Goal: Task Accomplishment & Management: Manage account settings

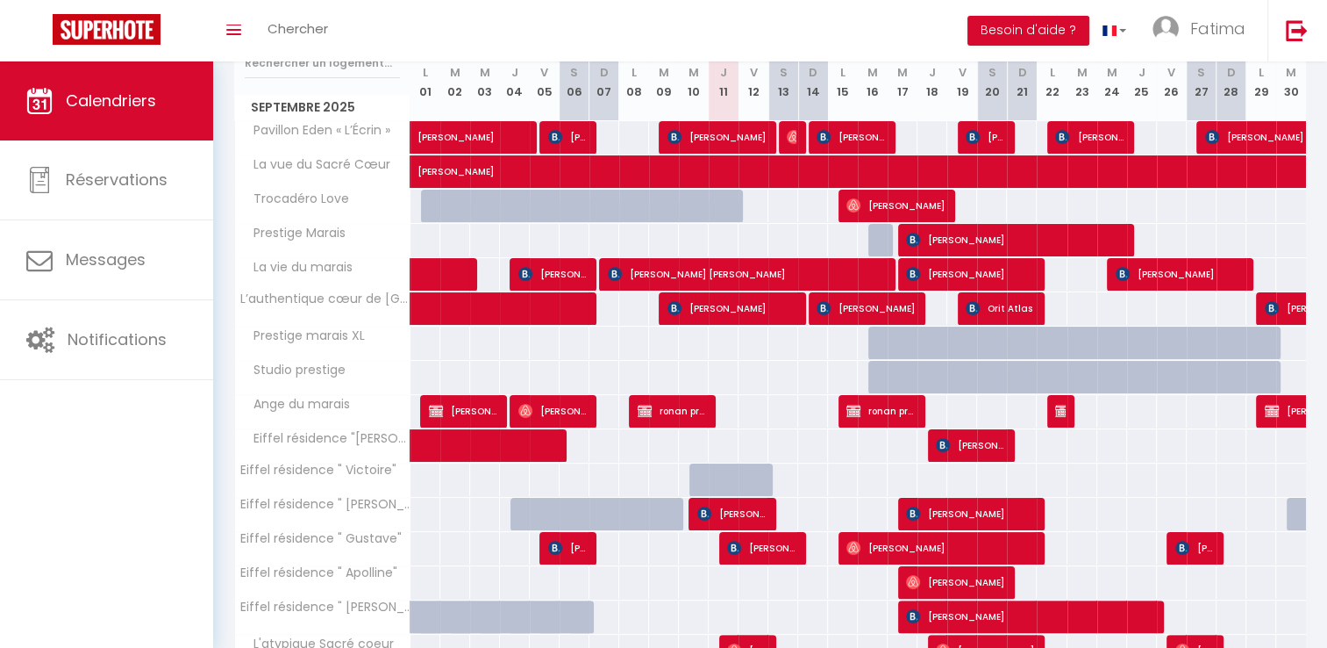
scroll to position [393, 0]
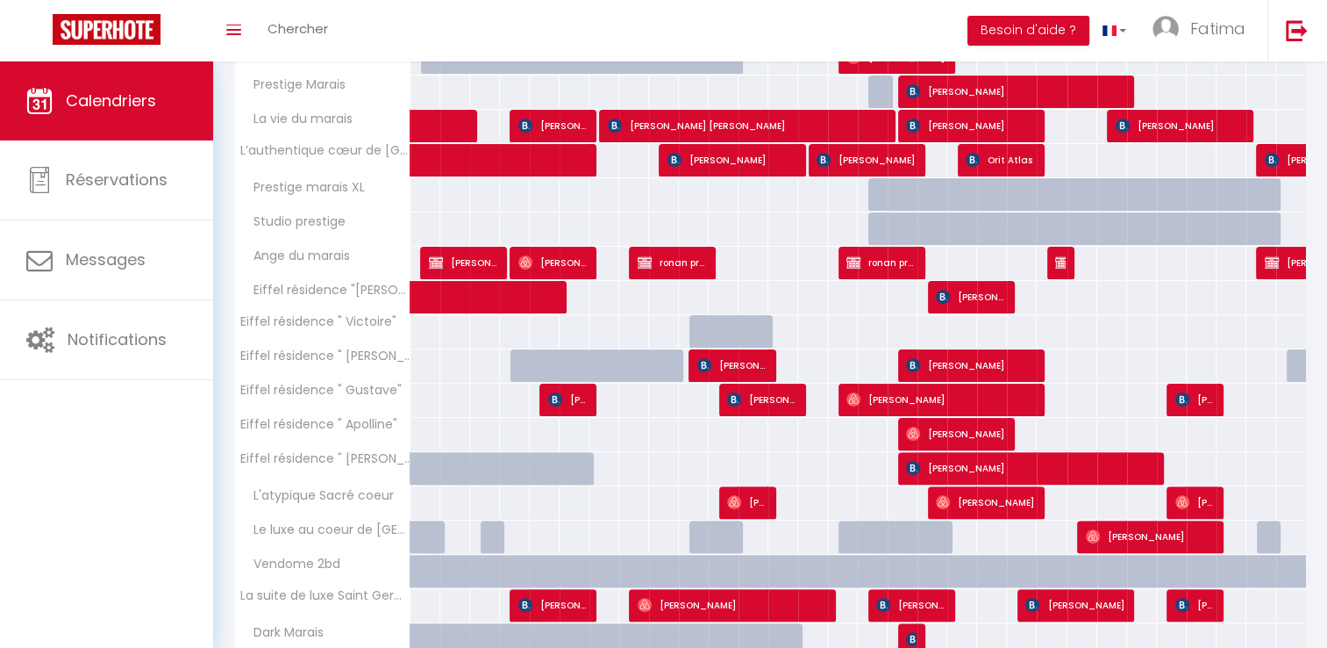
click at [848, 367] on div "179" at bounding box center [842, 365] width 31 height 32
click at [1313, 297] on div "CALENDRIERS Filtrer par hébergement Tous Pavillon Eden « L’Écrin » La vue du Sa…" at bounding box center [770, 220] width 1114 height 1105
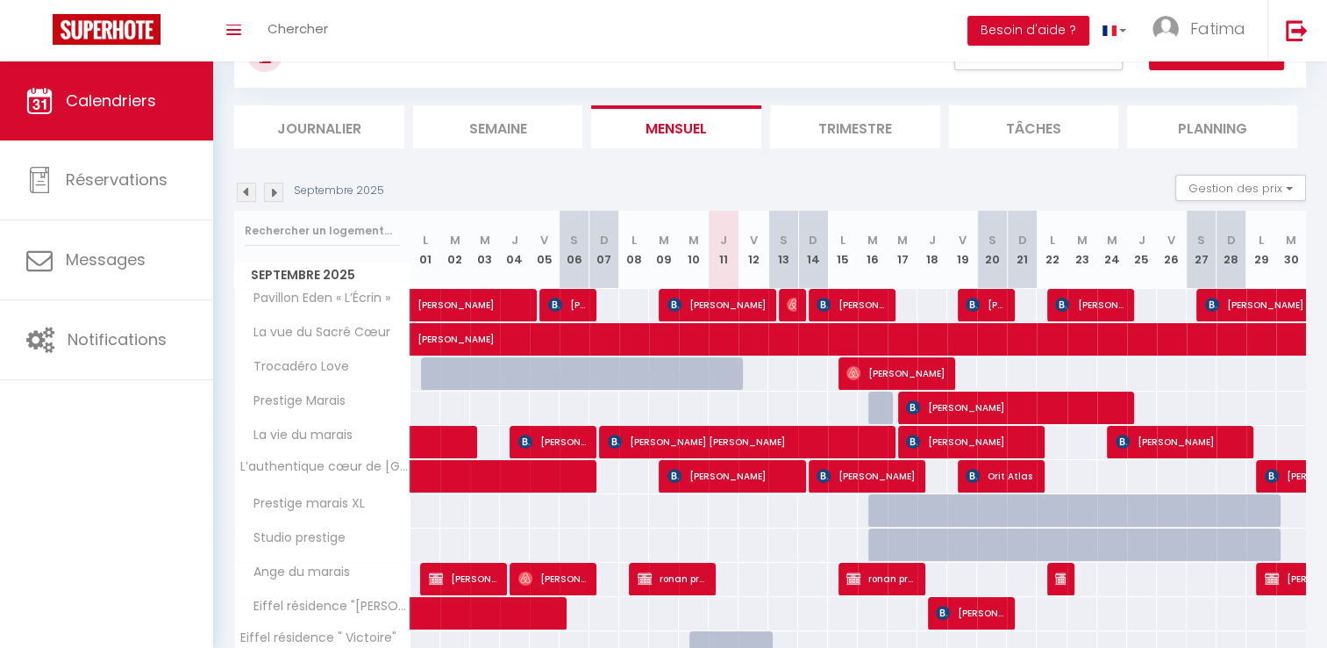
scroll to position [79, 0]
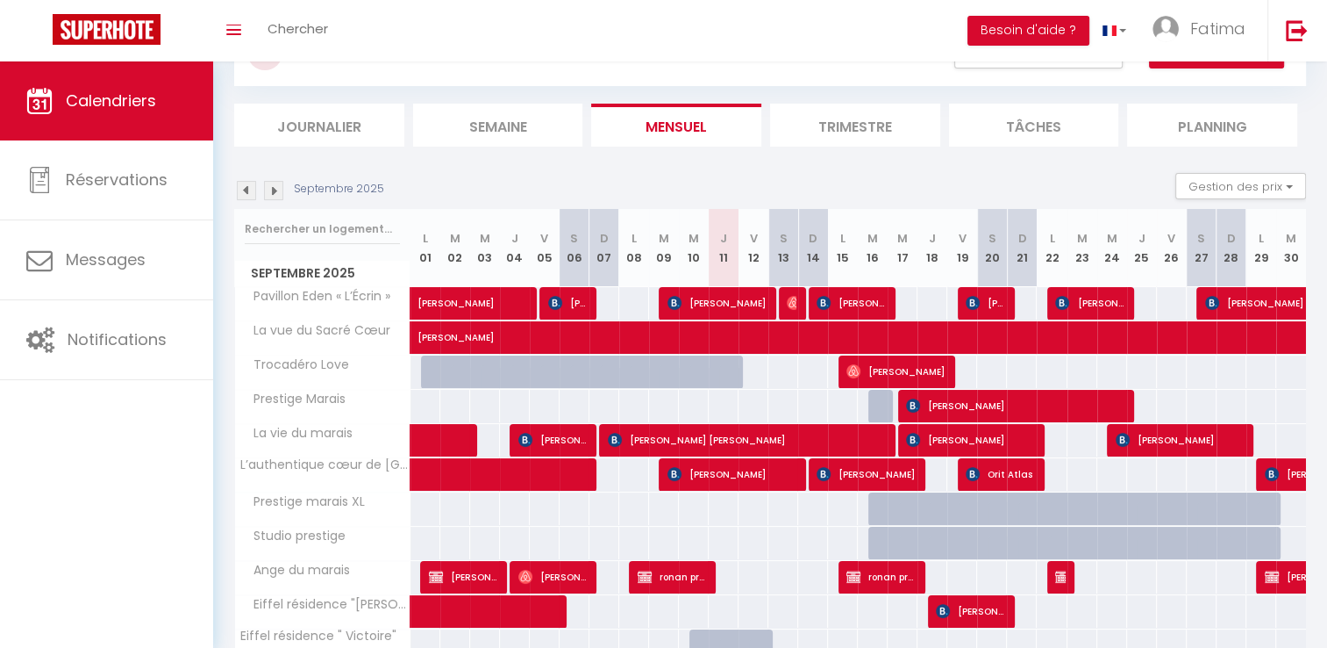
click at [246, 189] on img at bounding box center [246, 190] width 19 height 19
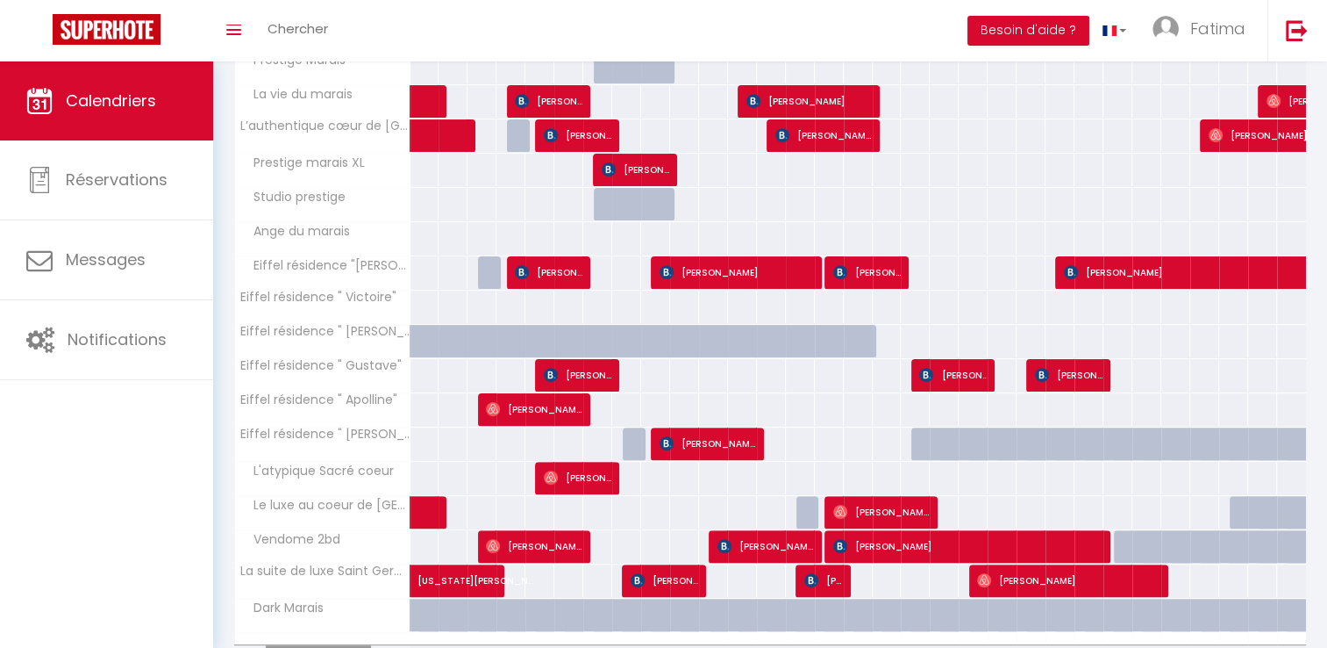
scroll to position [512, 0]
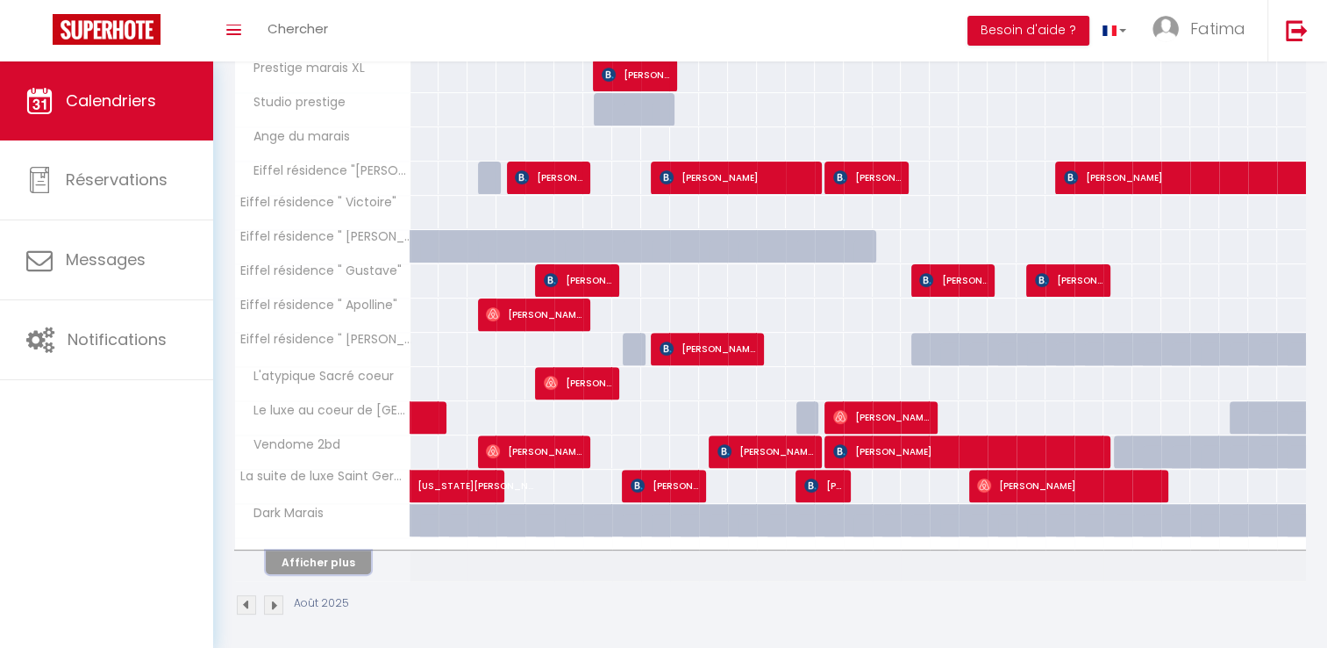
click at [314, 563] on button "Afficher plus" at bounding box center [318, 562] width 105 height 24
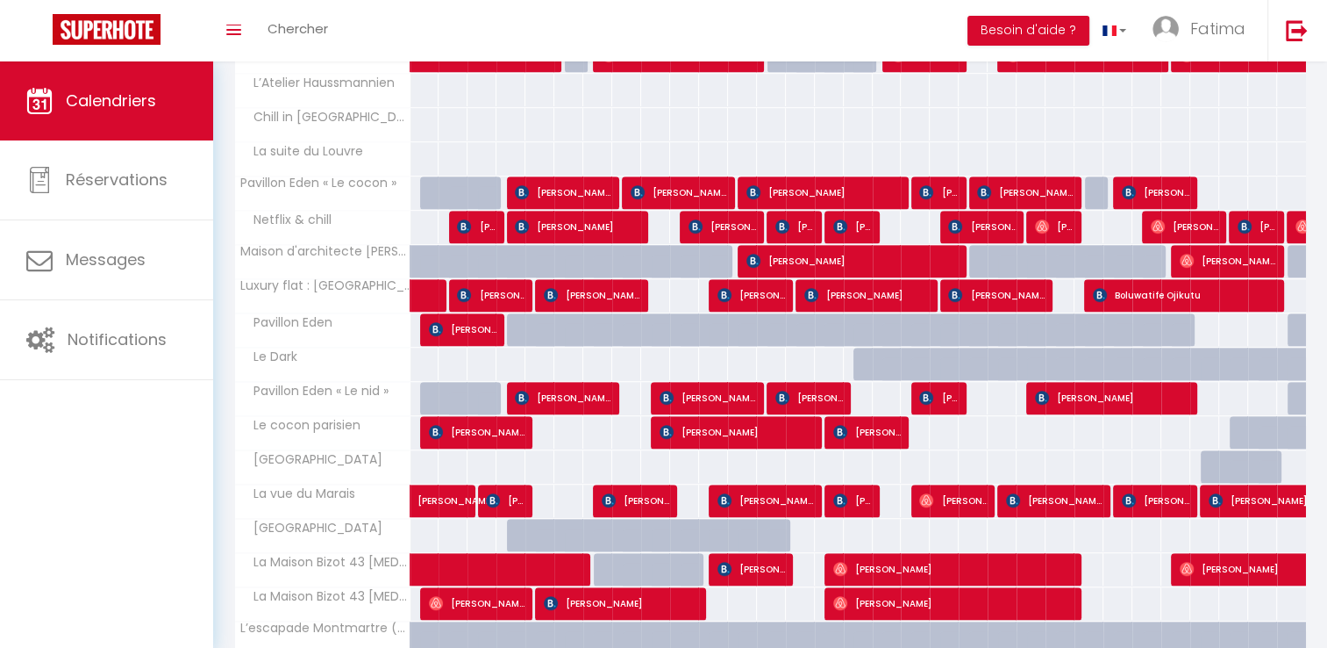
scroll to position [1193, 0]
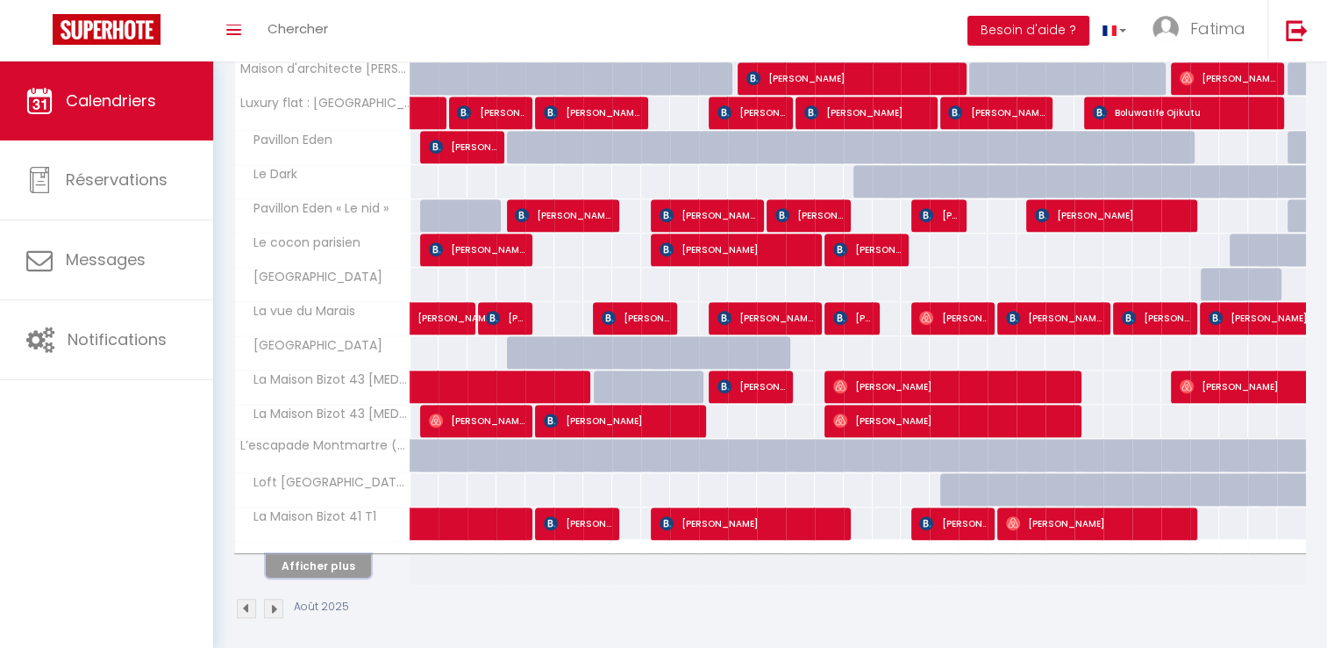
click at [297, 554] on button "Afficher plus" at bounding box center [318, 566] width 105 height 24
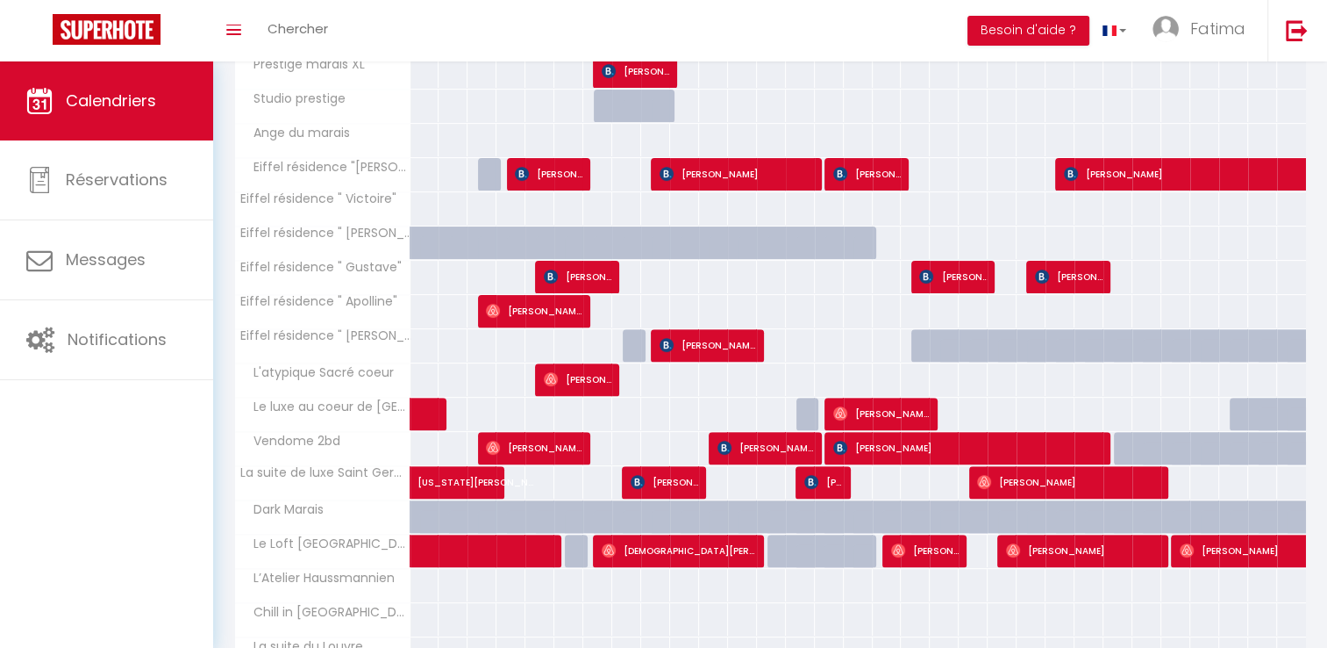
scroll to position [0, 0]
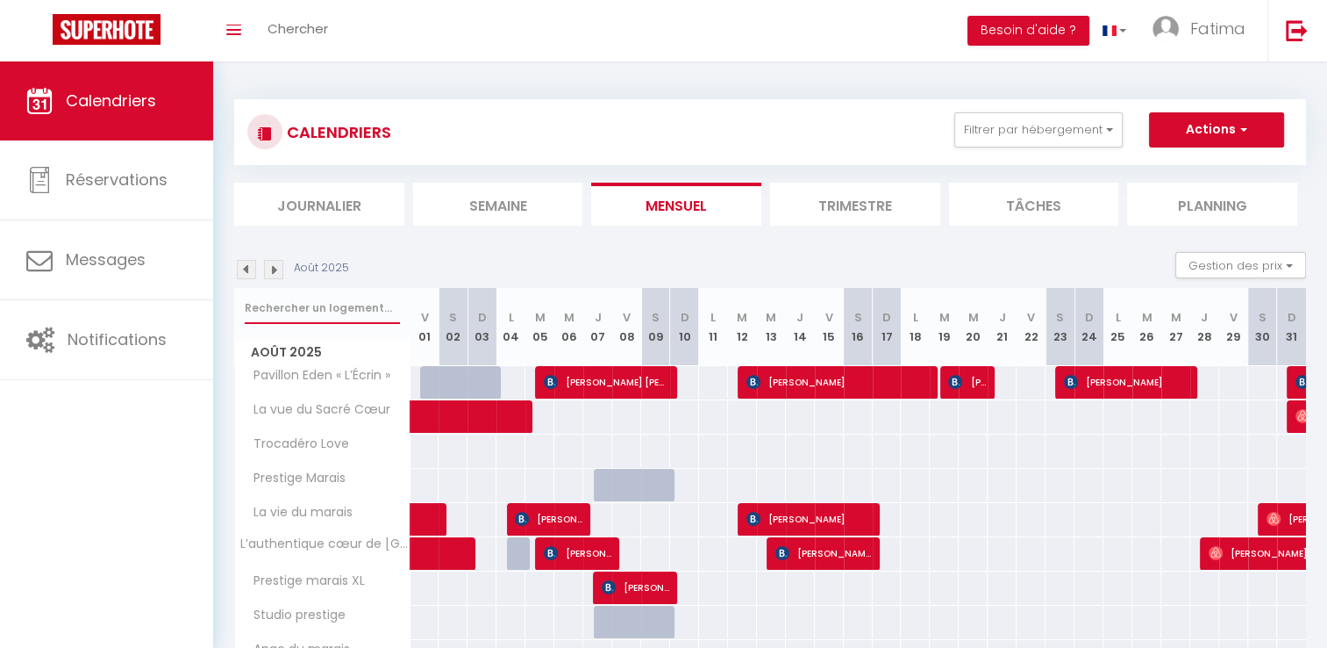
click at [319, 310] on input "text" at bounding box center [322, 308] width 155 height 32
type input "[PERSON_NAME]"
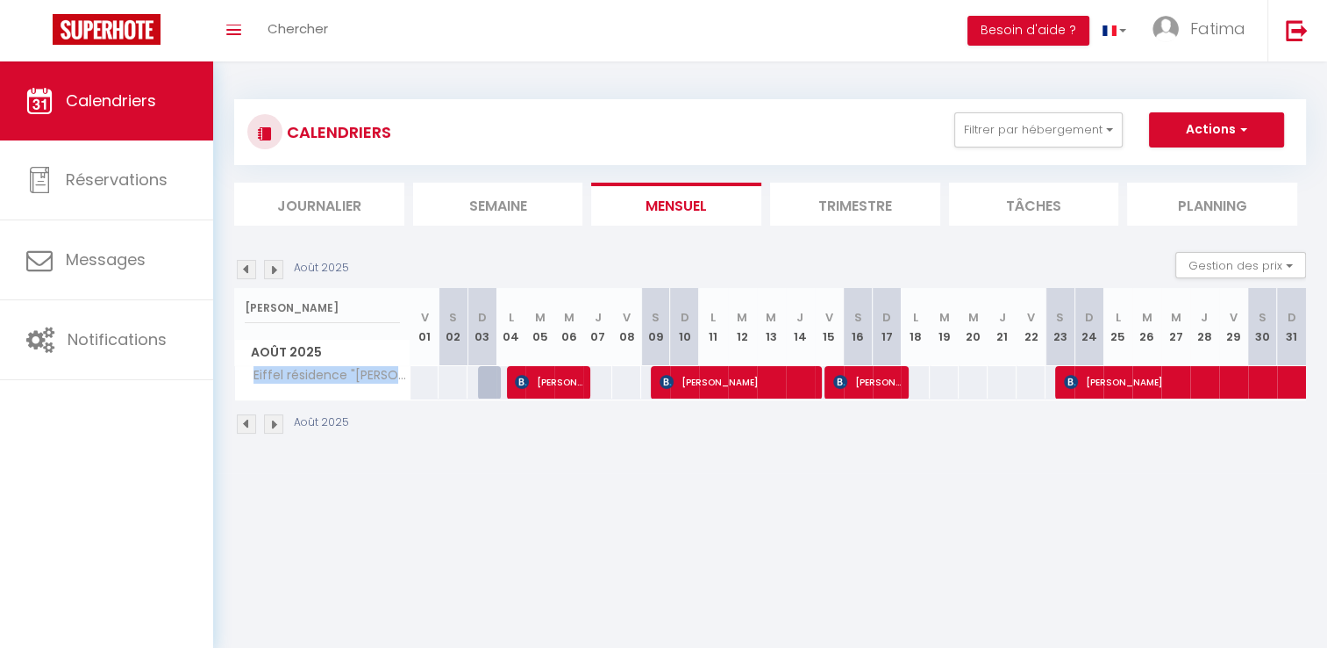
drag, startPoint x: 247, startPoint y: 372, endPoint x: 397, endPoint y: 374, distance: 150.9
click at [397, 374] on span "Eiffel résidence "[PERSON_NAME]"" at bounding box center [325, 375] width 175 height 19
copy span "Eiffel résidence "[PERSON_NAME]"
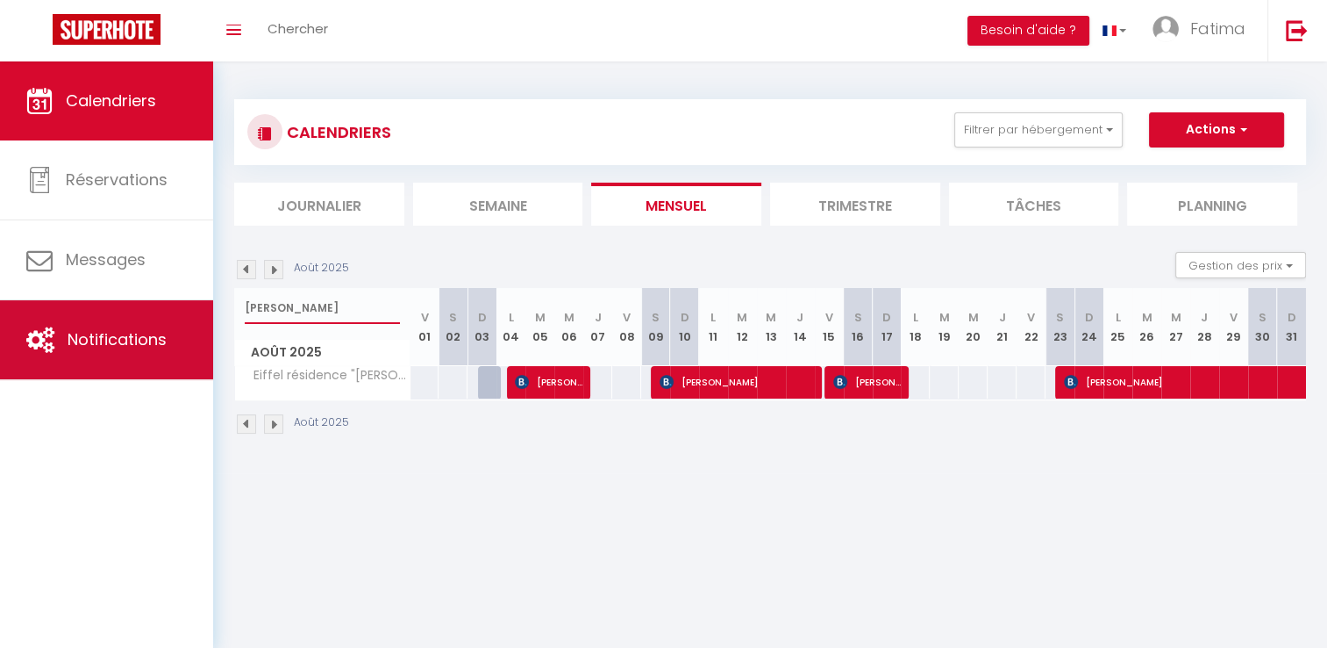
drag, startPoint x: 309, startPoint y: 300, endPoint x: 168, endPoint y: 311, distance: 140.8
click at [168, 311] on div "🟢 Des questions ou besoin d'assistance pour la migration AirBnB? Connectez-vous…" at bounding box center [663, 266] width 1327 height 411
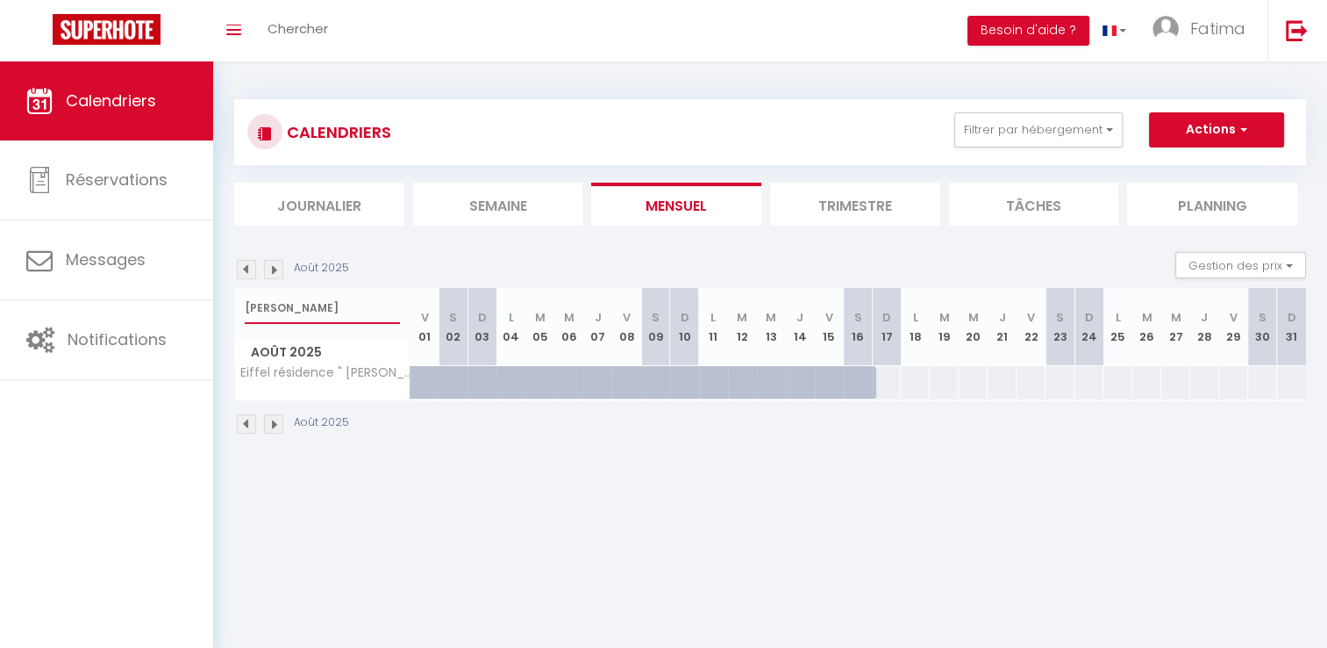
type input "[PERSON_NAME]"
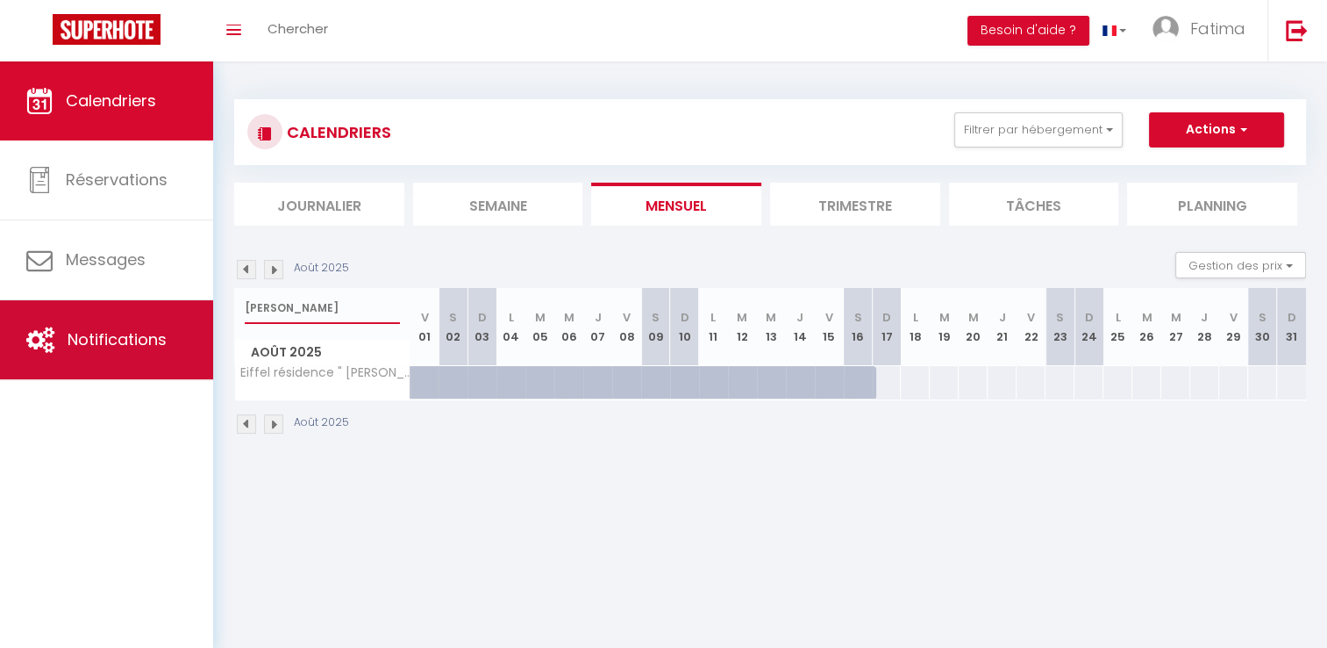
drag, startPoint x: 281, startPoint y: 306, endPoint x: 181, endPoint y: 304, distance: 100.0
click at [181, 304] on div "🟢 Des questions ou besoin d'assistance pour la migration AirBnB? Connectez-vous…" at bounding box center [663, 266] width 1327 height 411
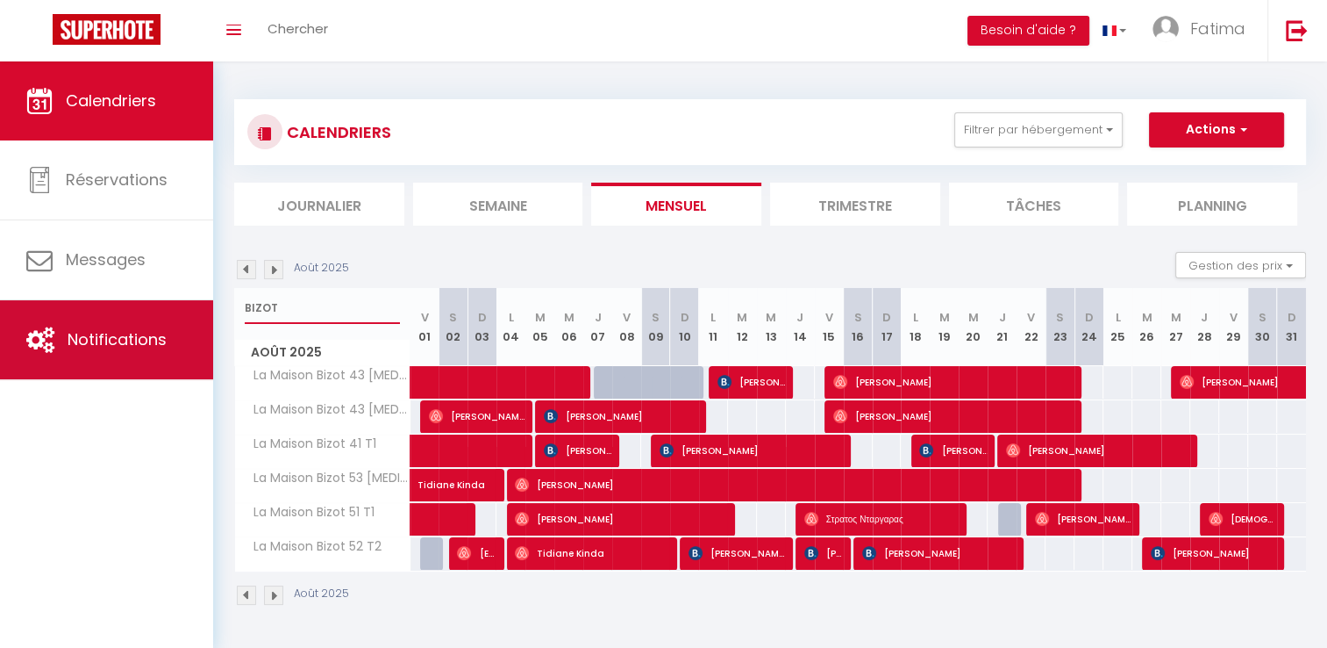
type input "BIZOT"
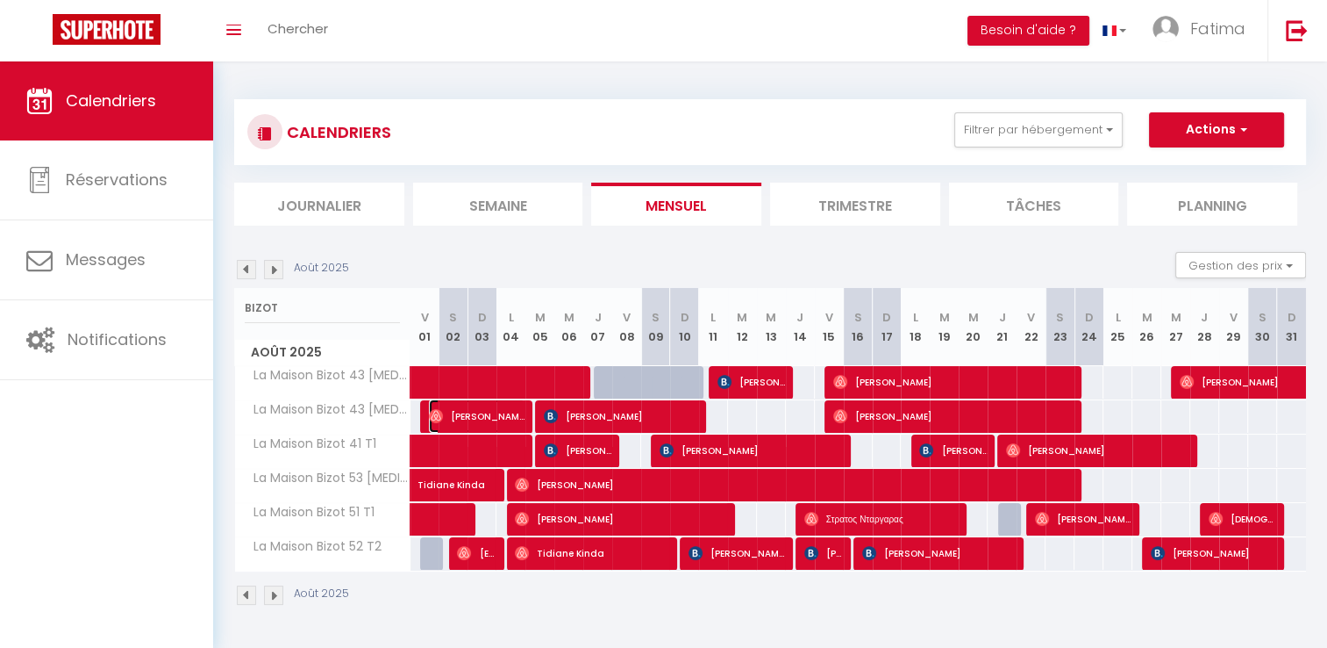
click at [491, 407] on span "[PERSON_NAME]" at bounding box center [477, 415] width 97 height 33
select select "OK"
select select "0"
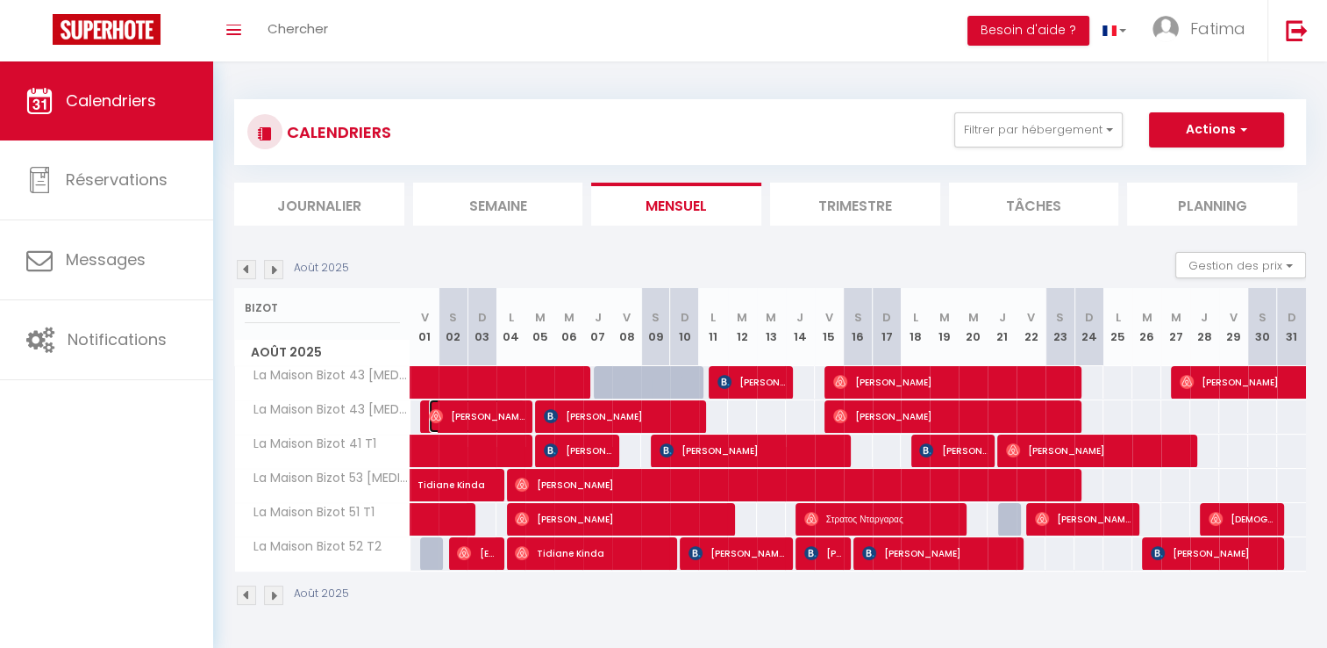
select select "1"
select select
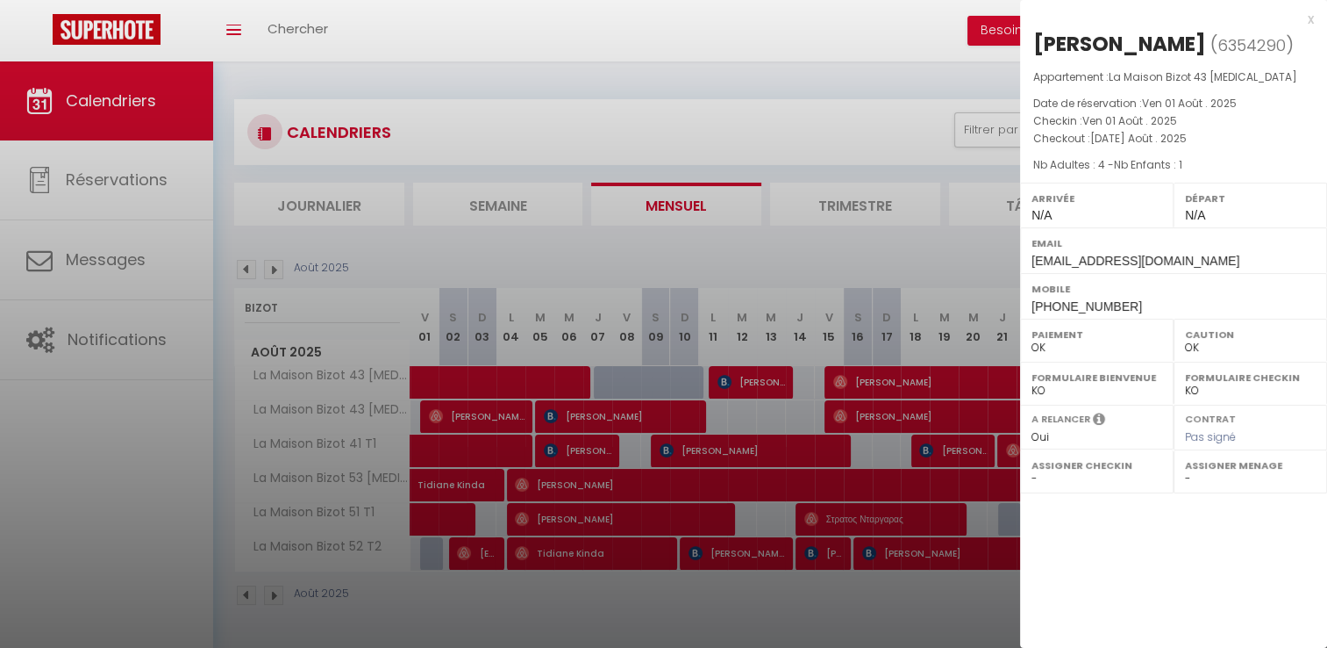
click at [484, 419] on div at bounding box center [663, 324] width 1327 height 648
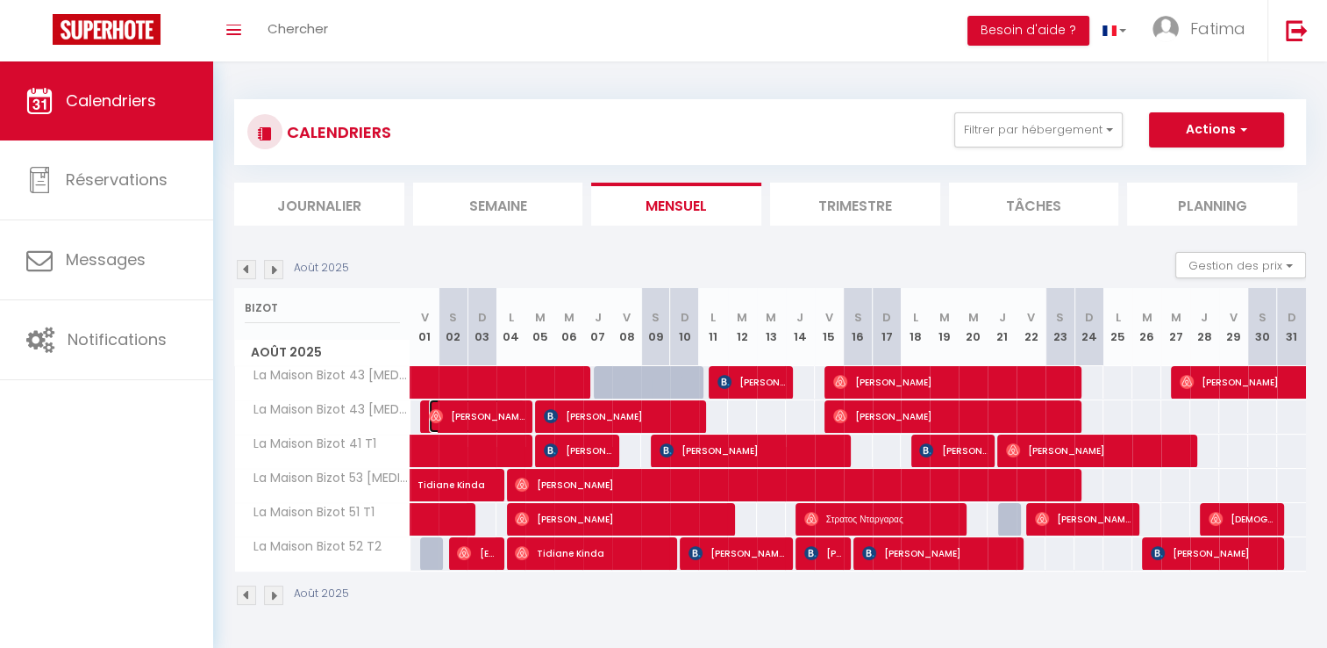
click at [484, 419] on span "[PERSON_NAME]" at bounding box center [477, 415] width 97 height 33
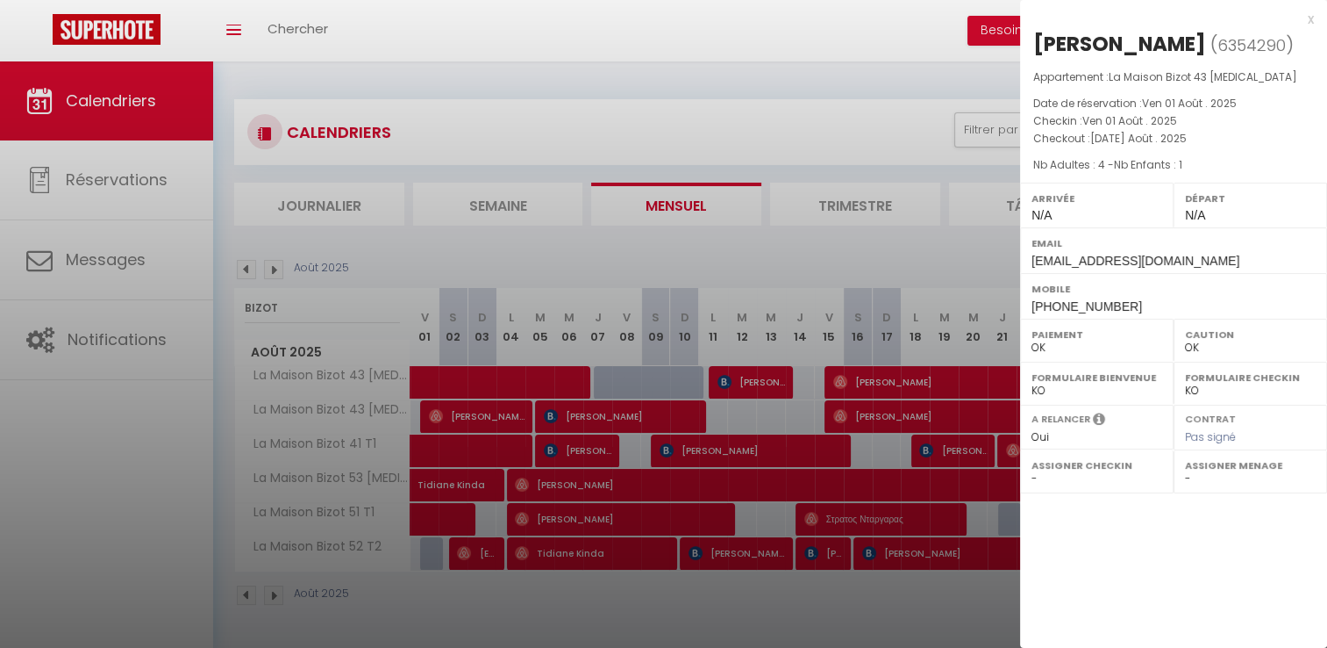
click at [840, 254] on div at bounding box center [663, 324] width 1327 height 648
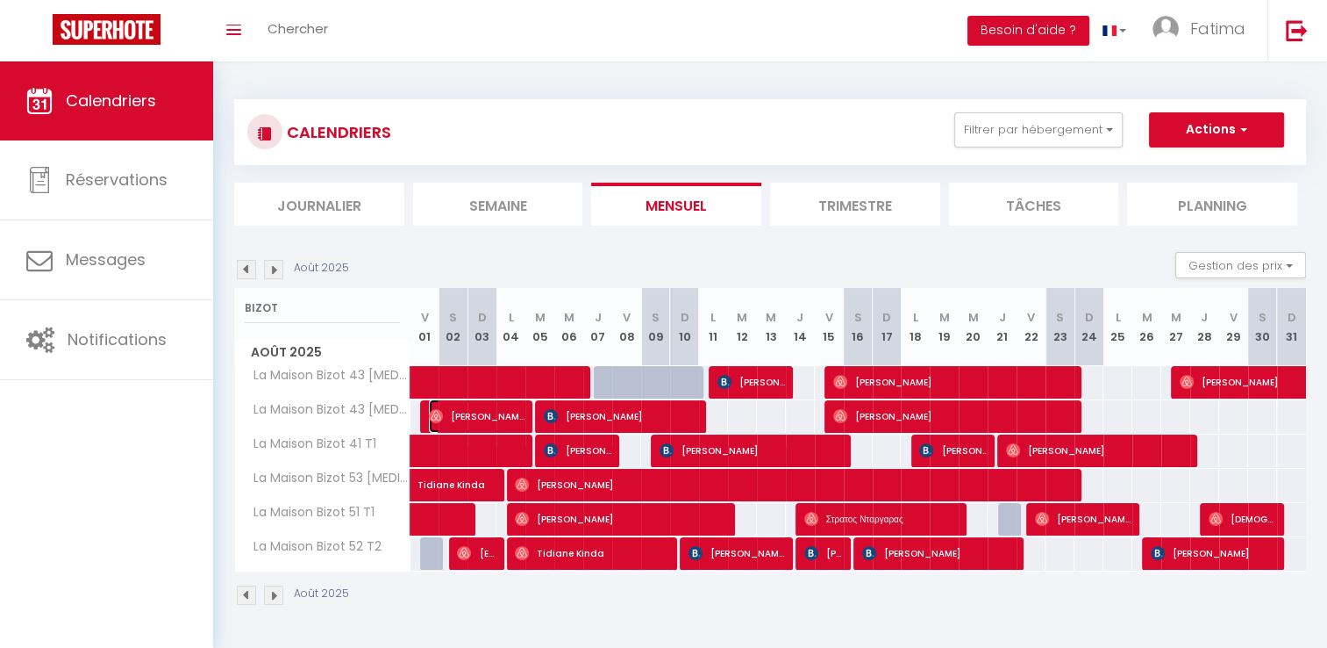
click at [445, 423] on span "[PERSON_NAME]" at bounding box center [477, 415] width 97 height 33
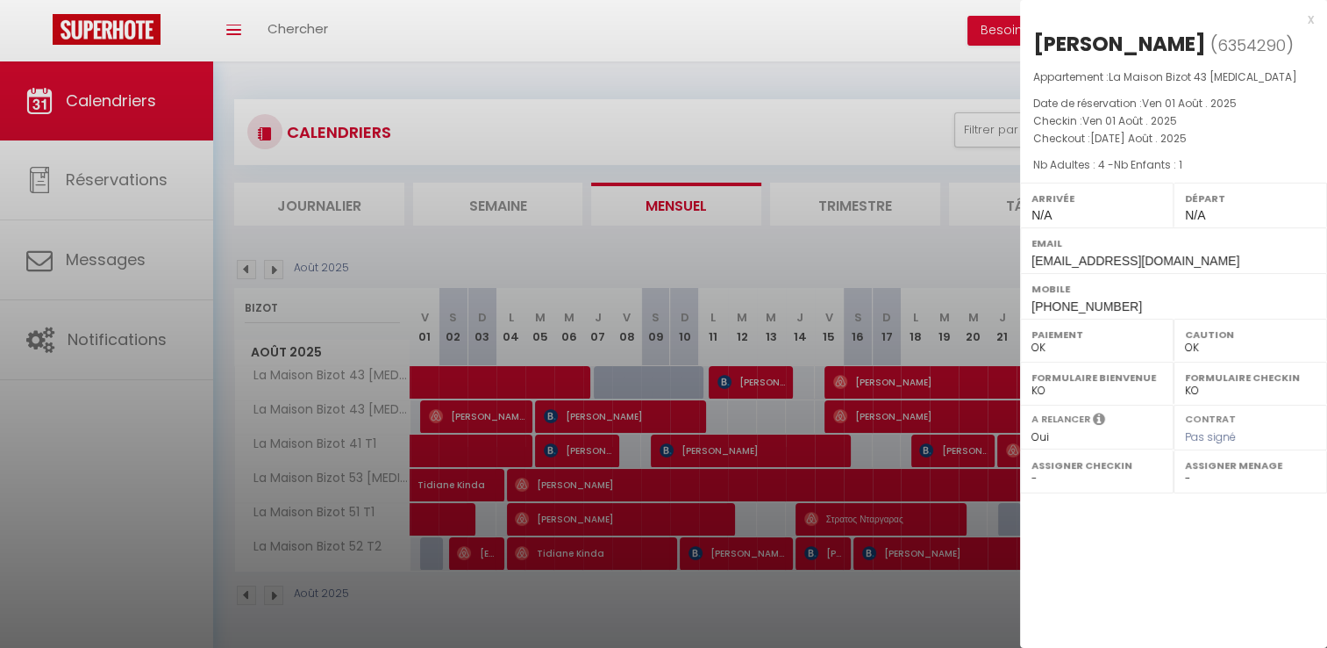
click at [470, 391] on div at bounding box center [663, 324] width 1327 height 648
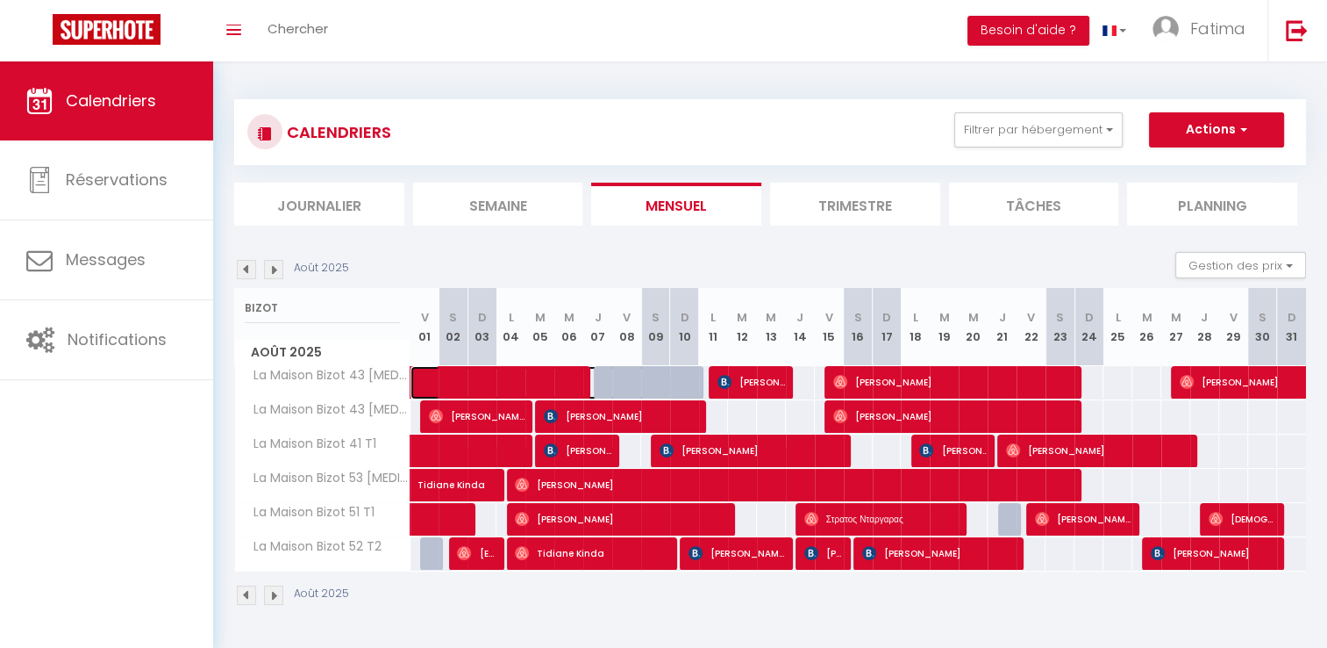
click at [470, 391] on span at bounding box center [550, 382] width 242 height 33
select select "KO"
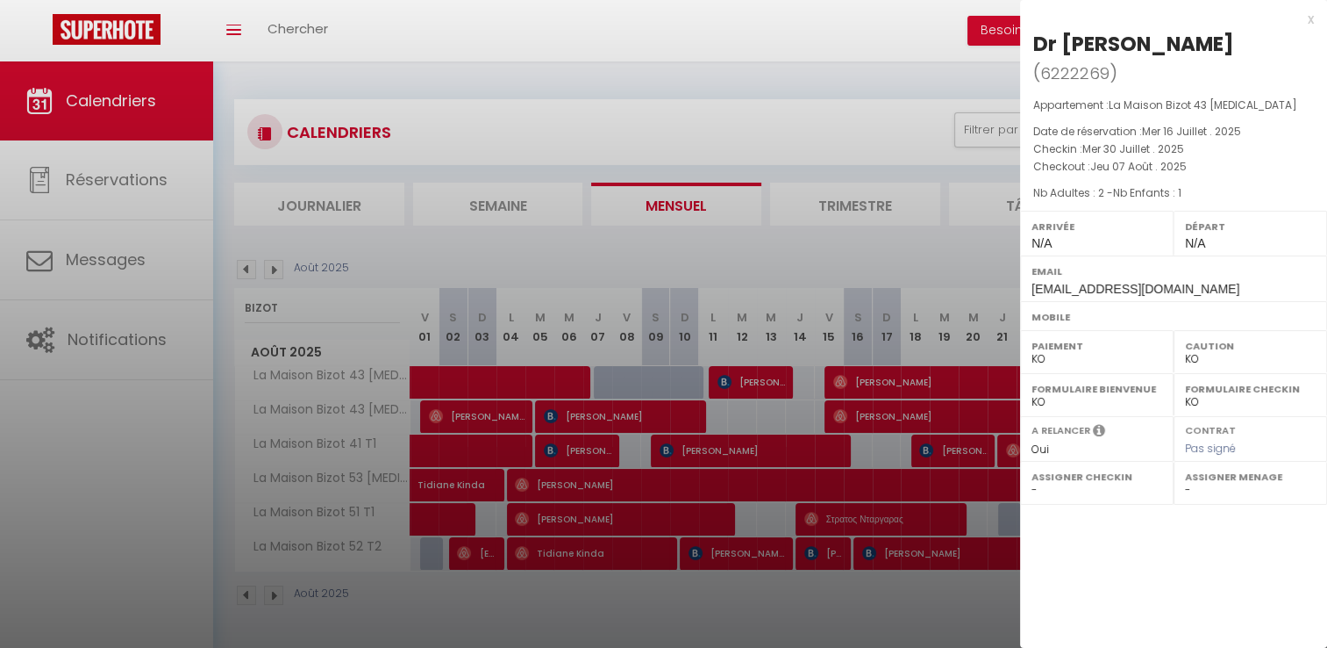
click at [589, 415] on div at bounding box center [663, 324] width 1327 height 648
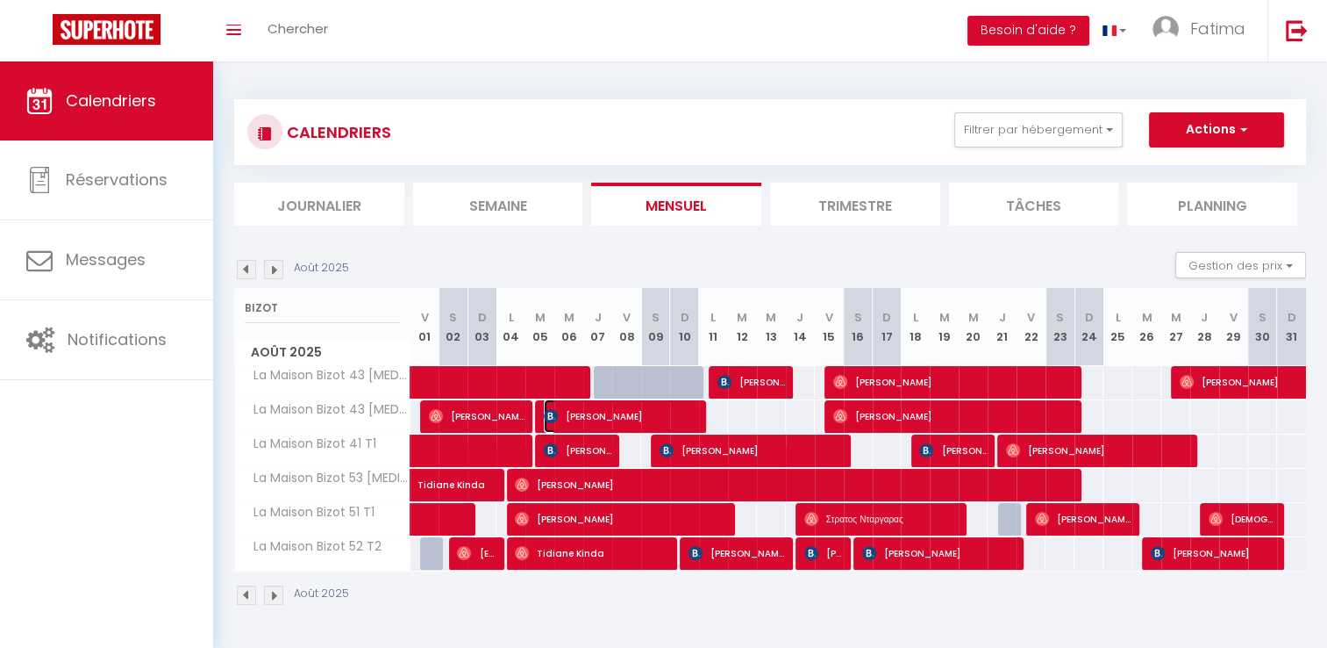
click at [589, 415] on span "[PERSON_NAME]" at bounding box center [621, 415] width 154 height 33
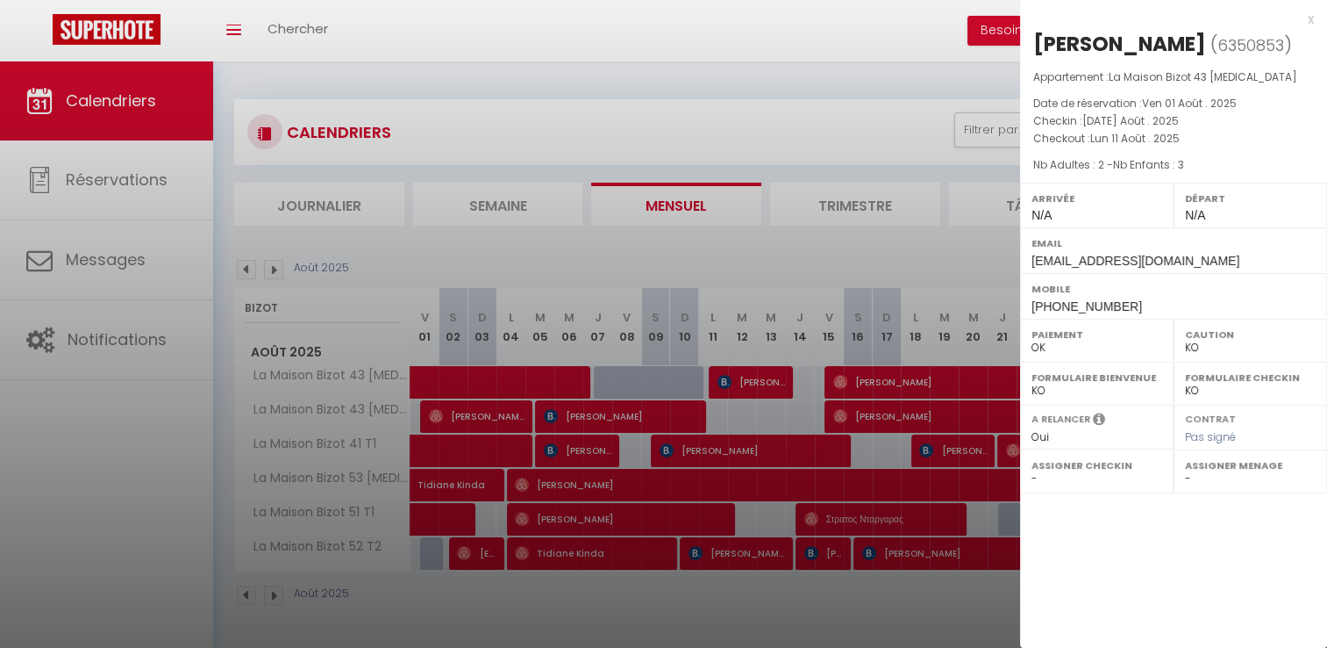
click at [757, 387] on div at bounding box center [663, 324] width 1327 height 648
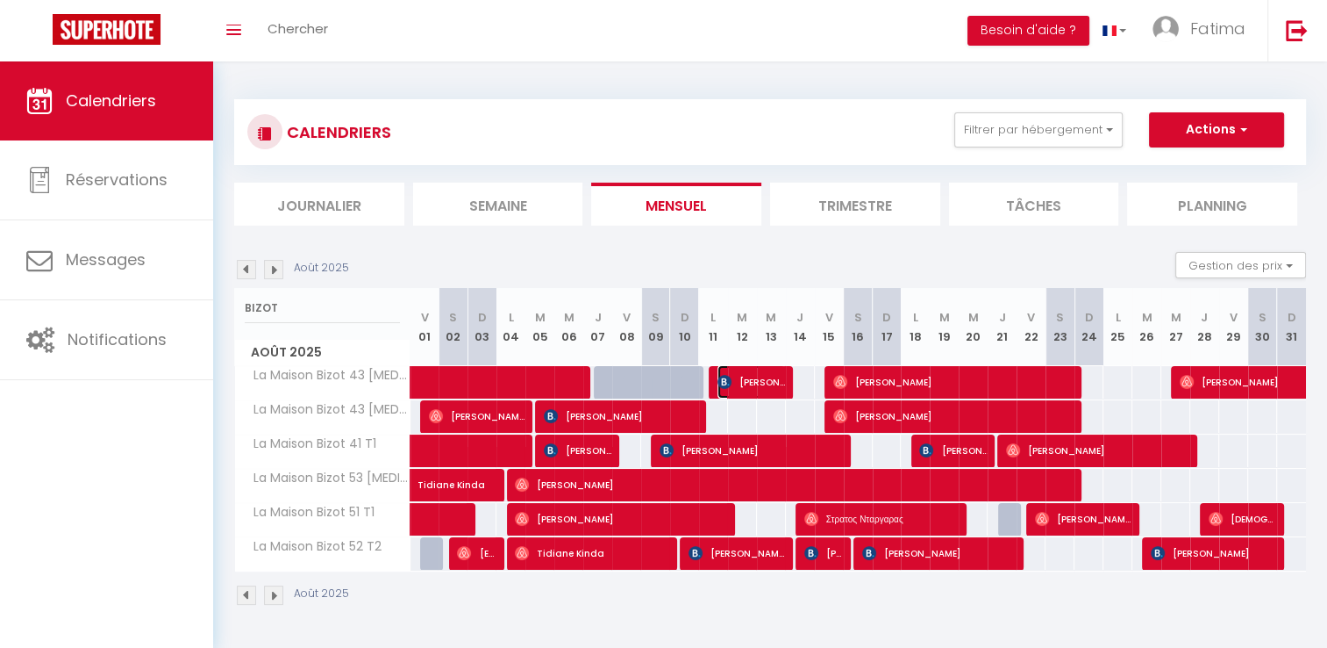
click at [757, 387] on span "[PERSON_NAME]" at bounding box center [752, 381] width 68 height 33
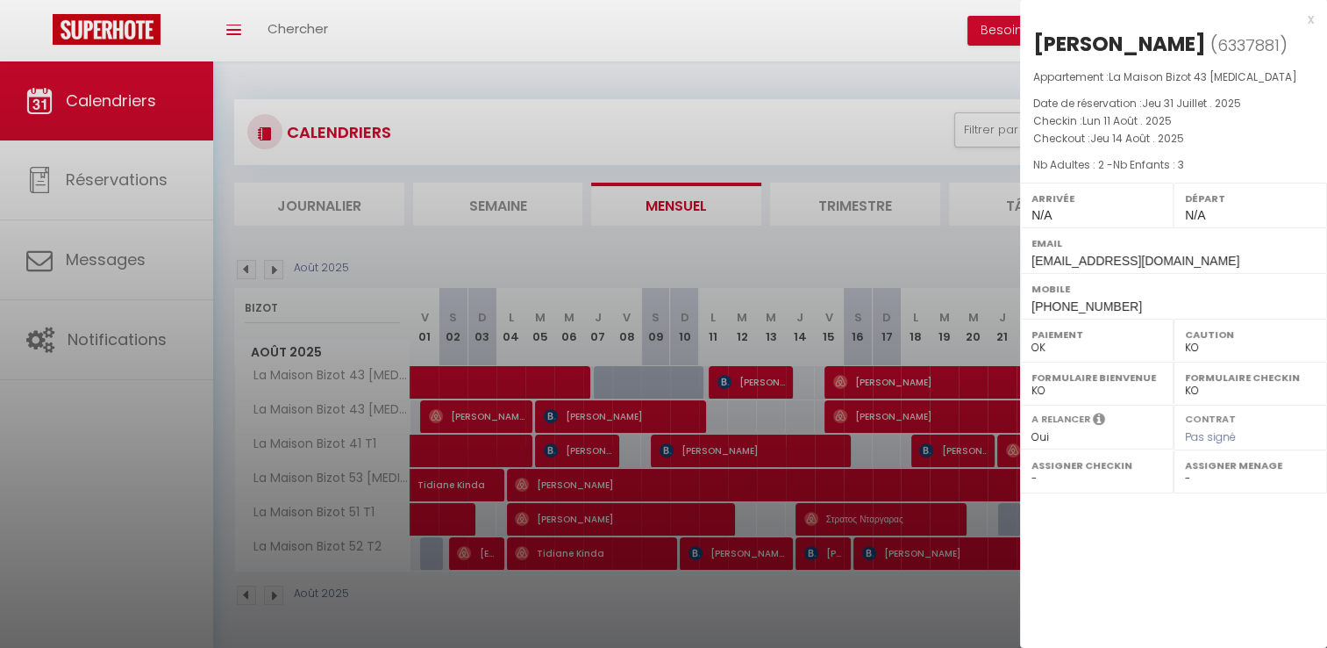
click at [863, 380] on div at bounding box center [663, 324] width 1327 height 648
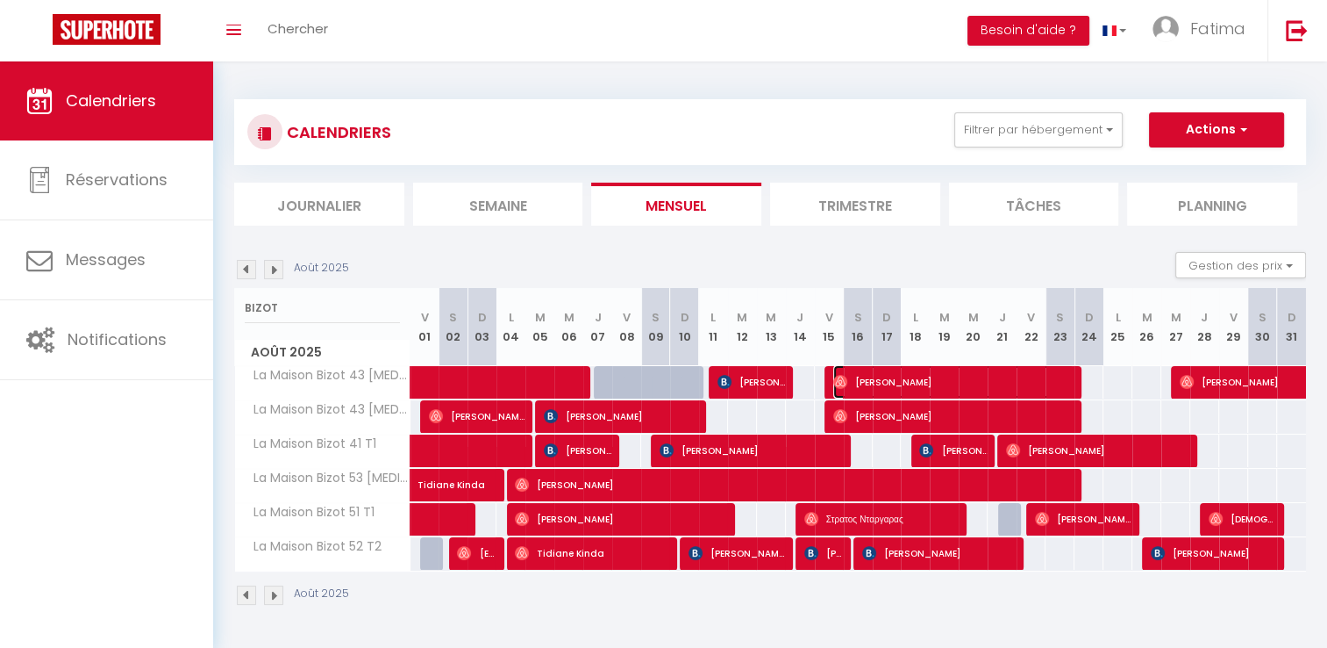
click at [884, 382] on span "[PERSON_NAME]" at bounding box center [954, 381] width 241 height 33
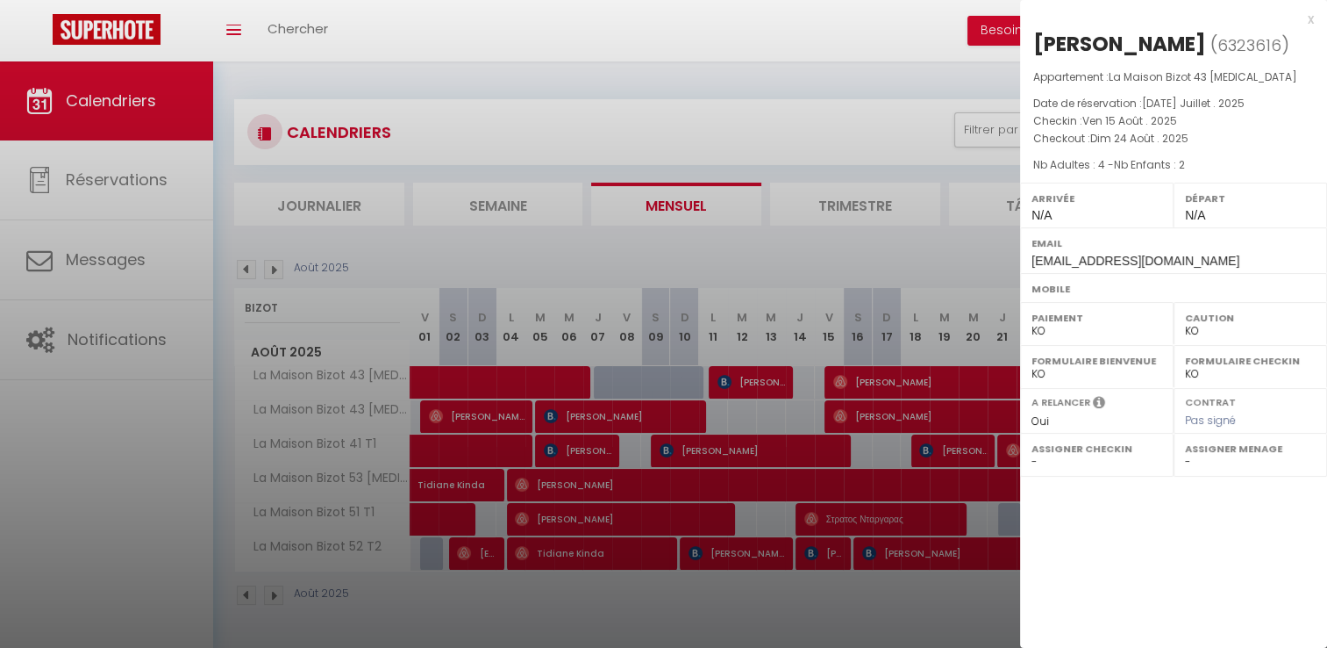
click at [884, 382] on div at bounding box center [663, 324] width 1327 height 648
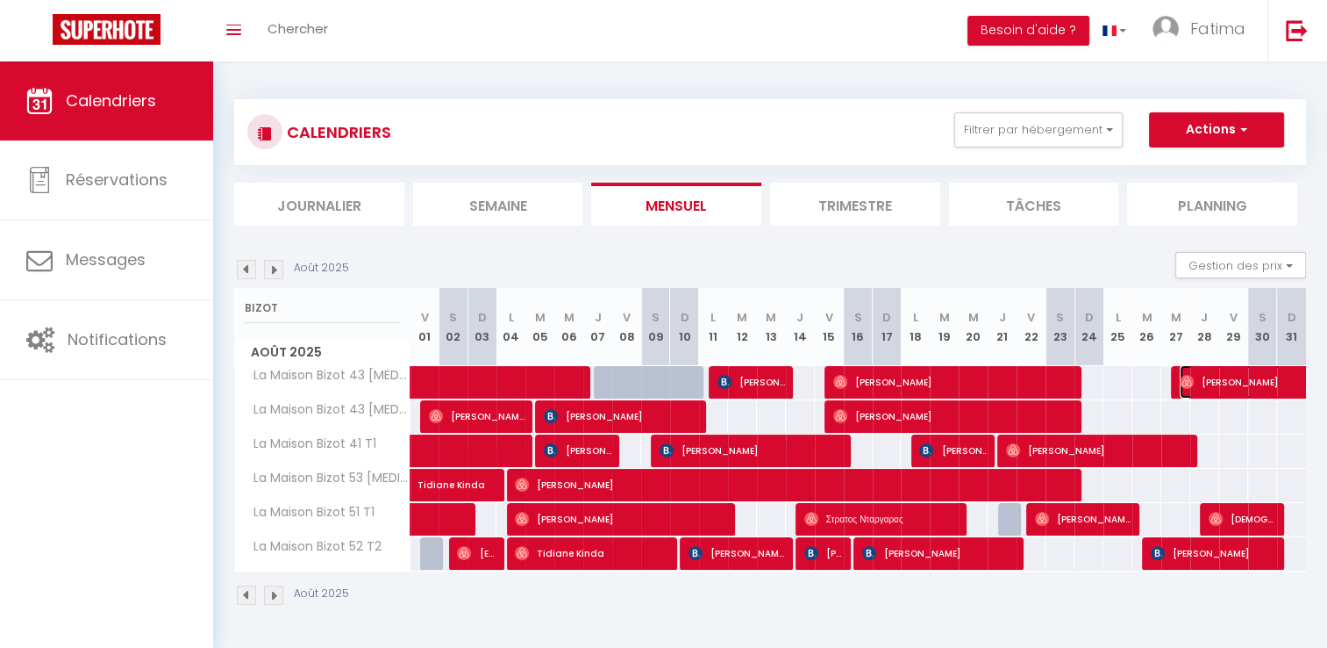
click at [1220, 381] on span "[PERSON_NAME]" at bounding box center [1281, 381] width 202 height 33
select select "OK"
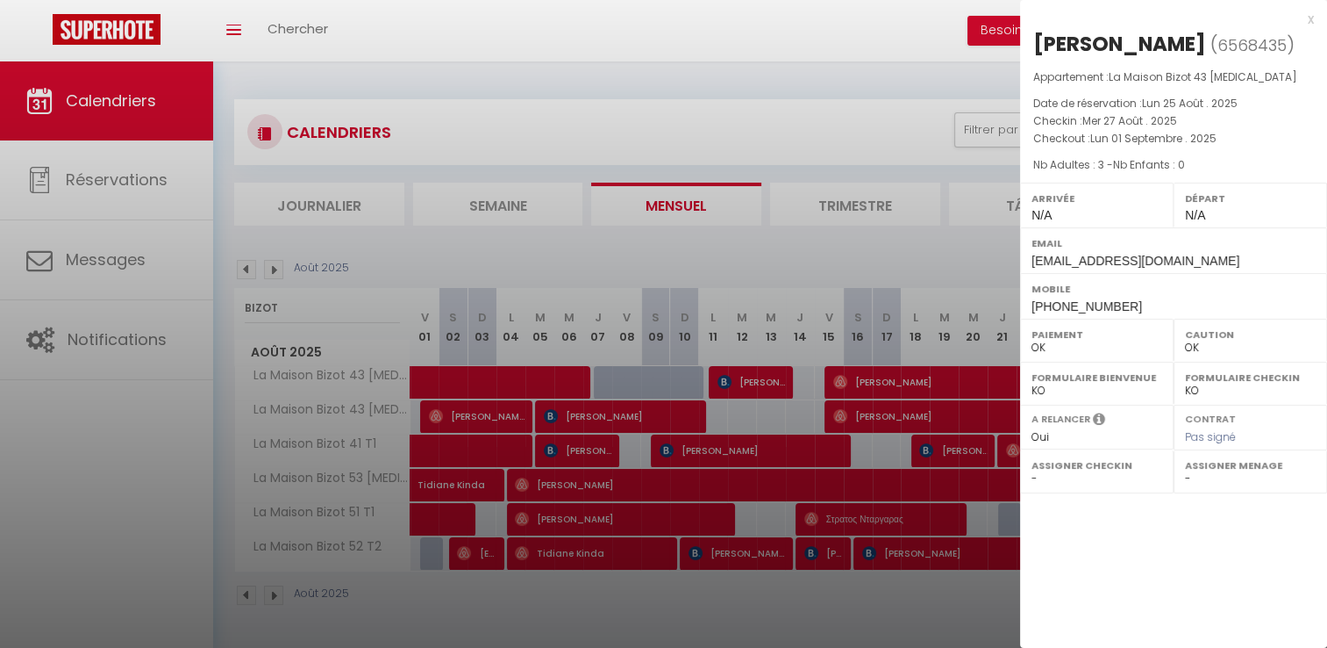
click at [896, 403] on div at bounding box center [663, 324] width 1327 height 648
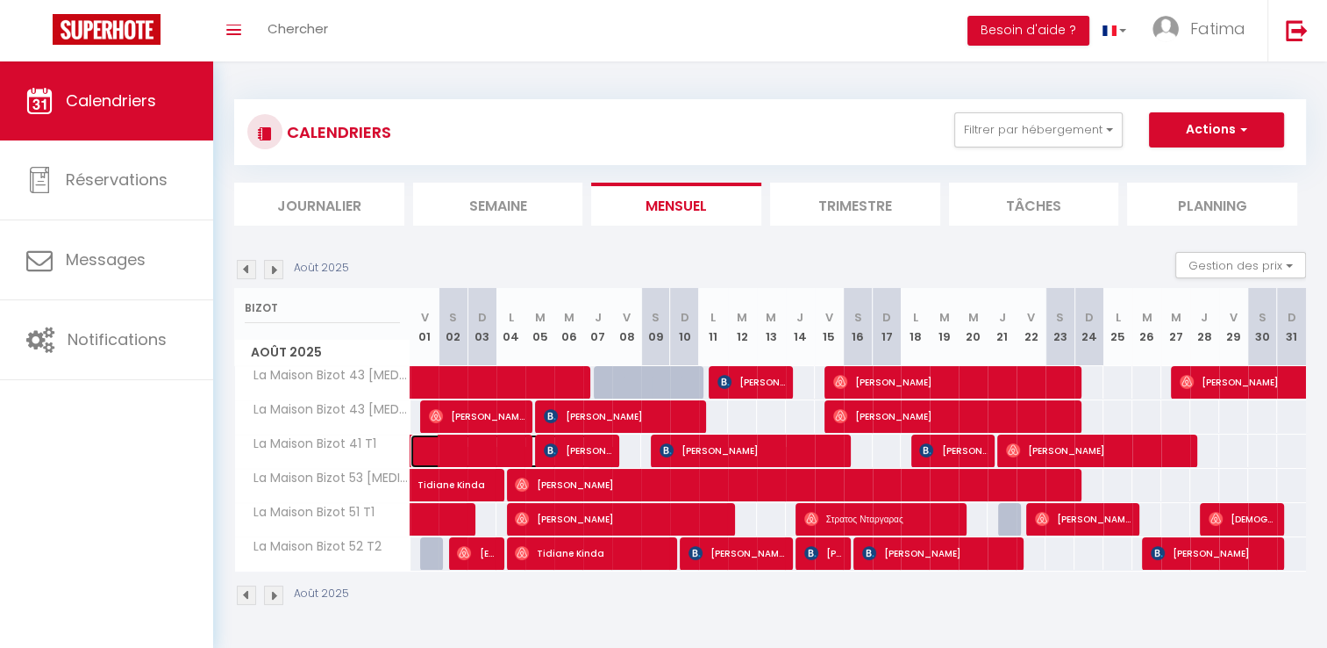
click at [462, 449] on span at bounding box center [509, 450] width 161 height 33
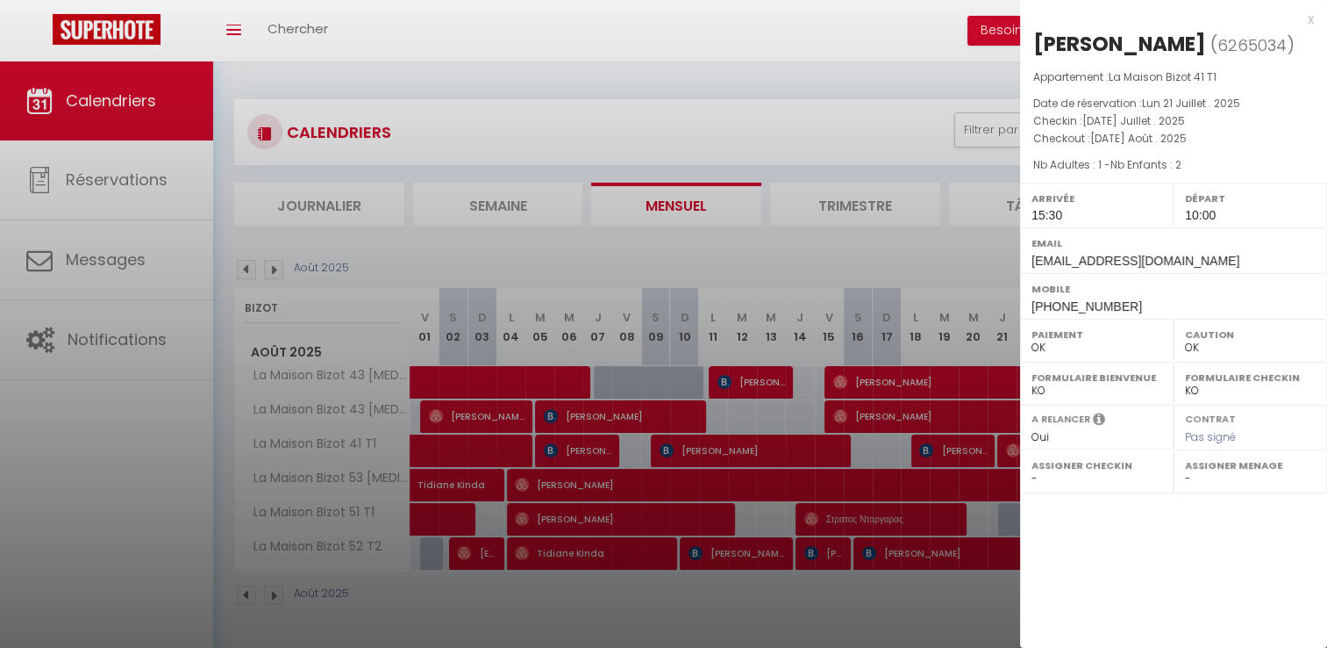
click at [601, 447] on div at bounding box center [663, 324] width 1327 height 648
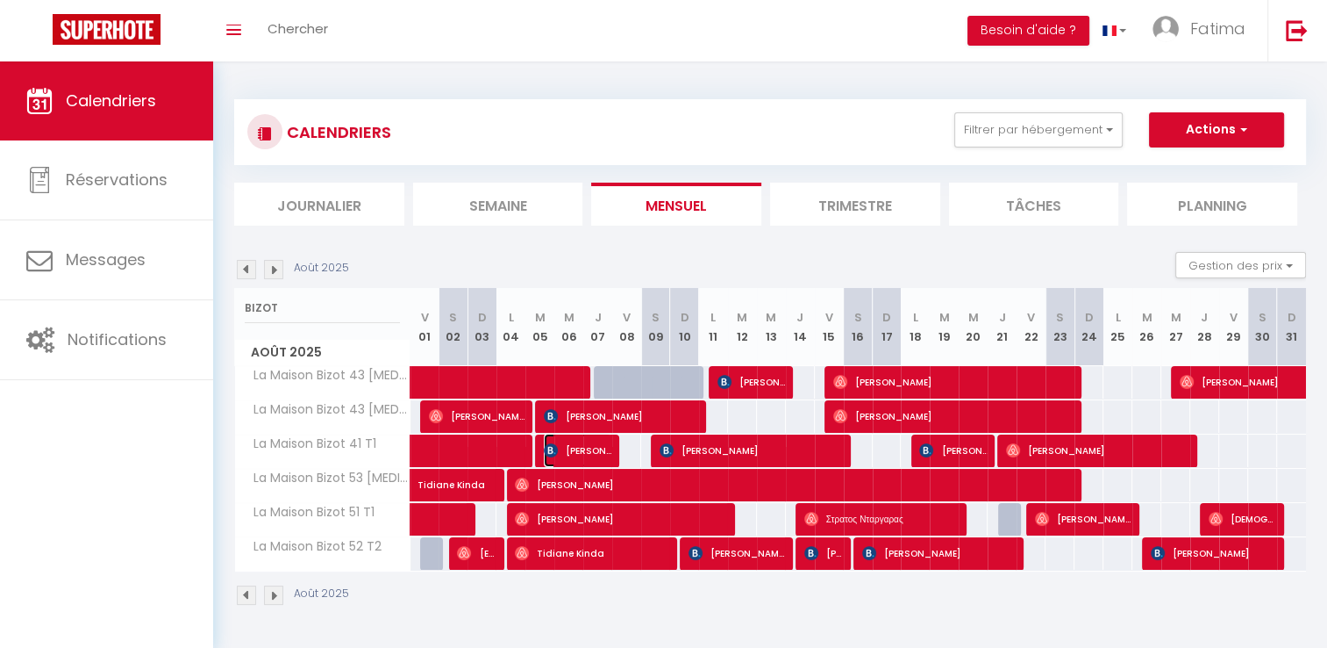
click at [601, 447] on span "[PERSON_NAME]" at bounding box center [578, 449] width 68 height 33
select select "KO"
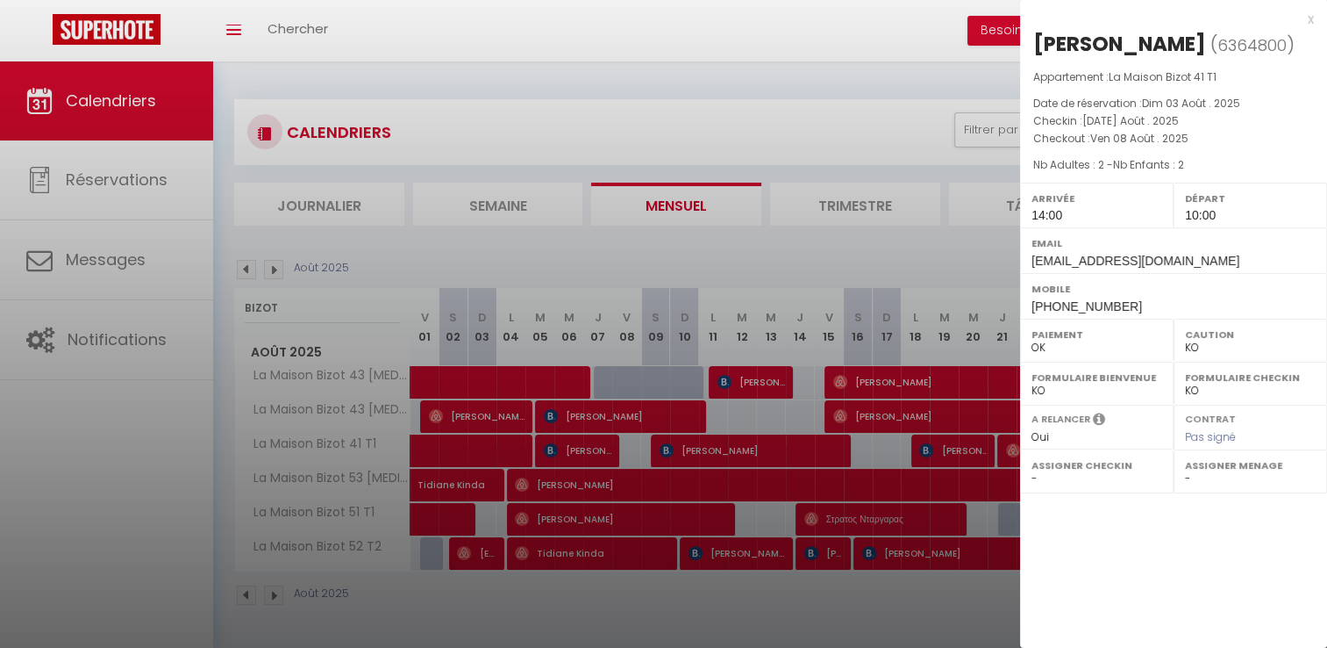
click at [702, 453] on div at bounding box center [663, 324] width 1327 height 648
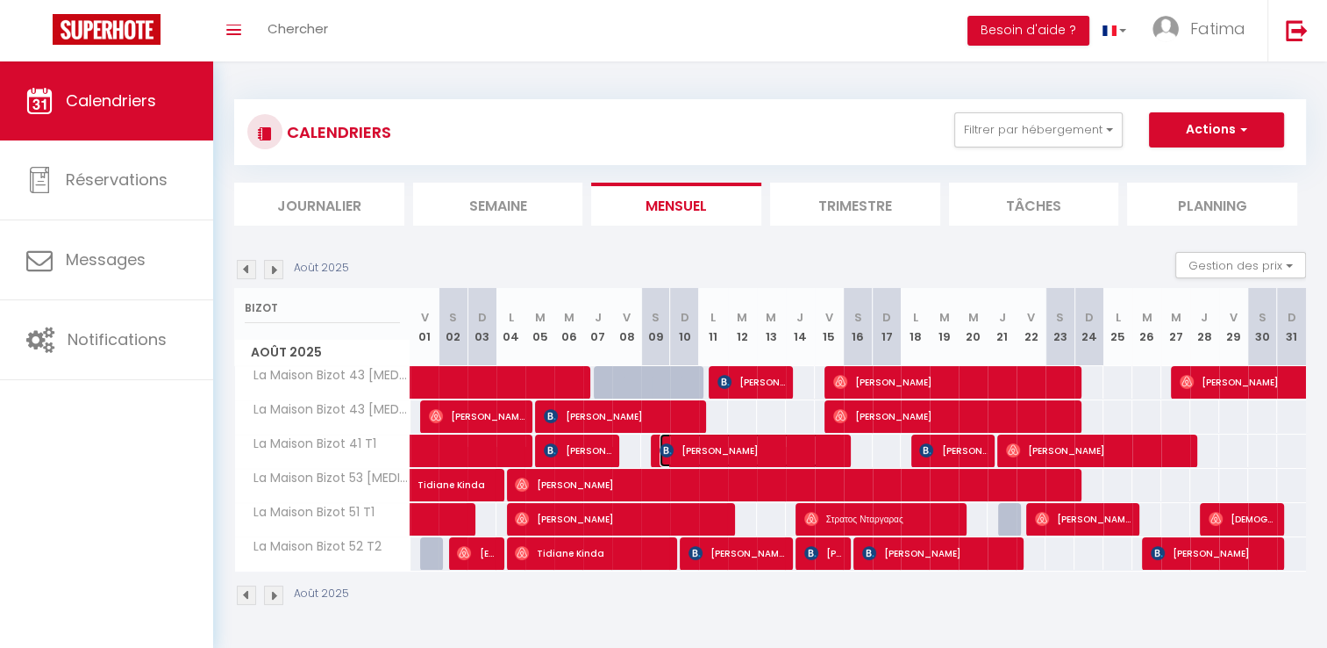
click at [702, 453] on span "[PERSON_NAME]" at bounding box center [751, 449] width 183 height 33
select select "0"
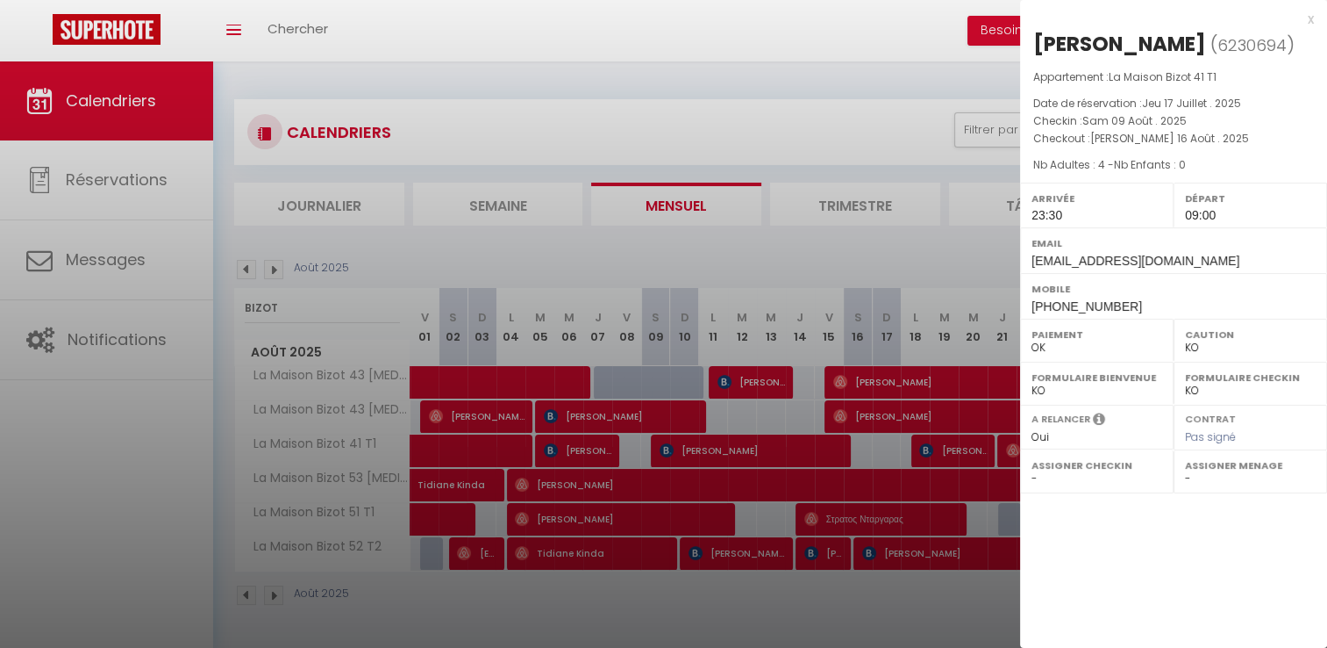
click at [980, 451] on div at bounding box center [663, 324] width 1327 height 648
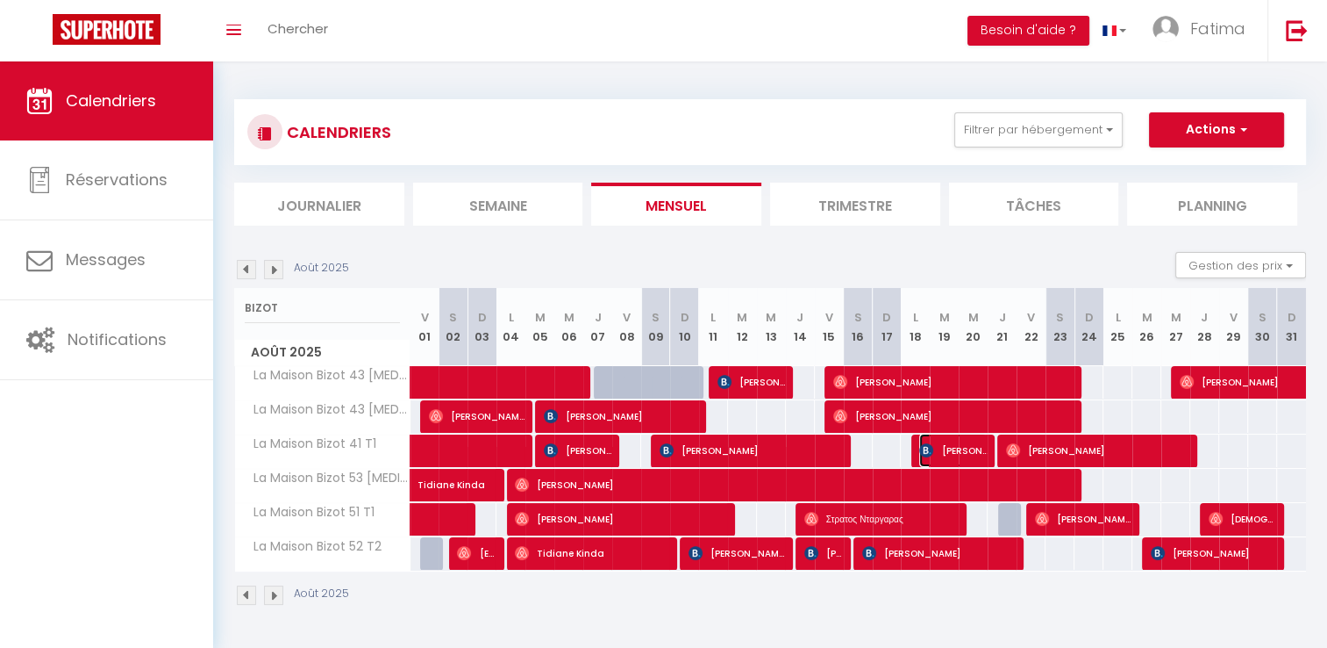
click at [980, 451] on span "[PERSON_NAME]" at bounding box center [954, 449] width 68 height 33
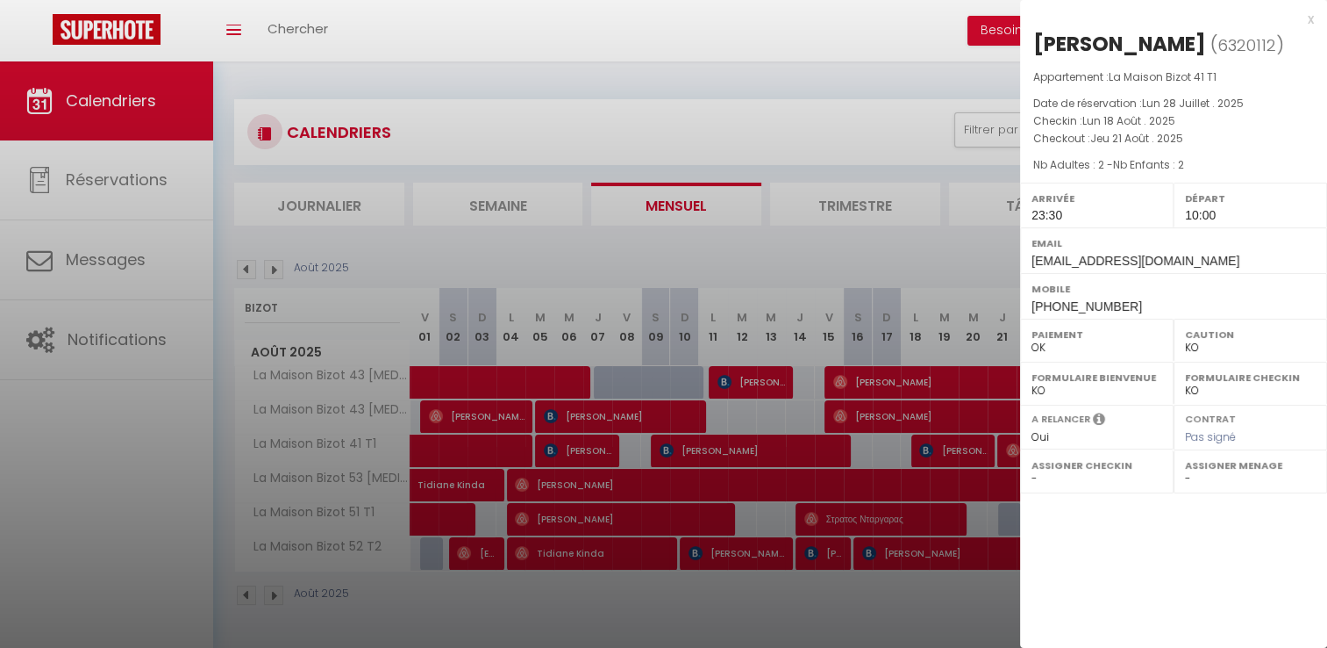
click at [980, 451] on div at bounding box center [663, 324] width 1327 height 648
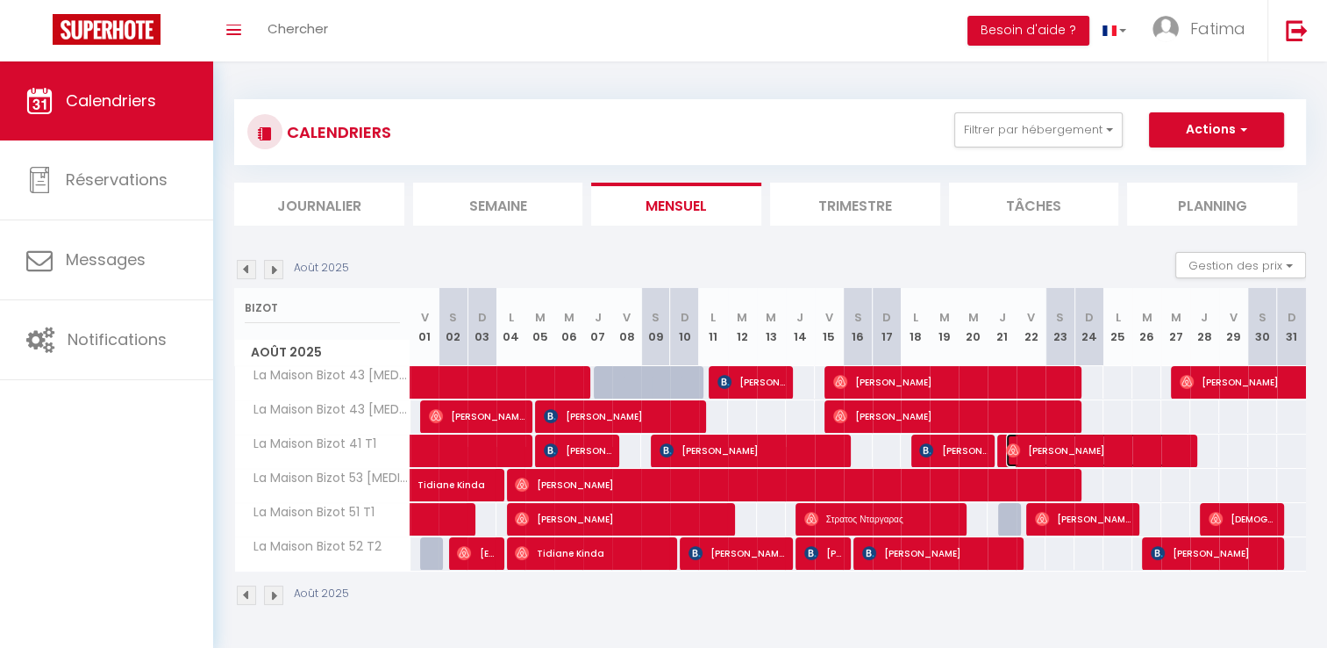
click at [1080, 451] on span "[PERSON_NAME]" at bounding box center [1097, 449] width 183 height 33
select select "OK"
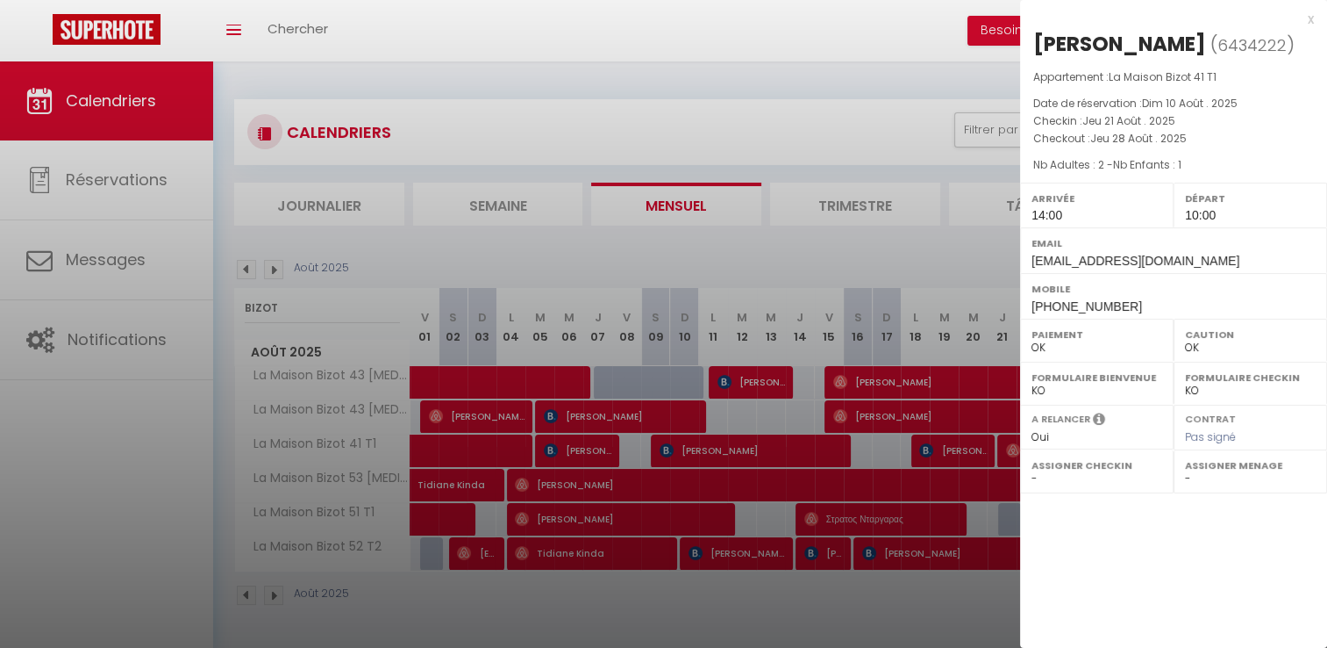
click at [492, 490] on div at bounding box center [663, 324] width 1327 height 648
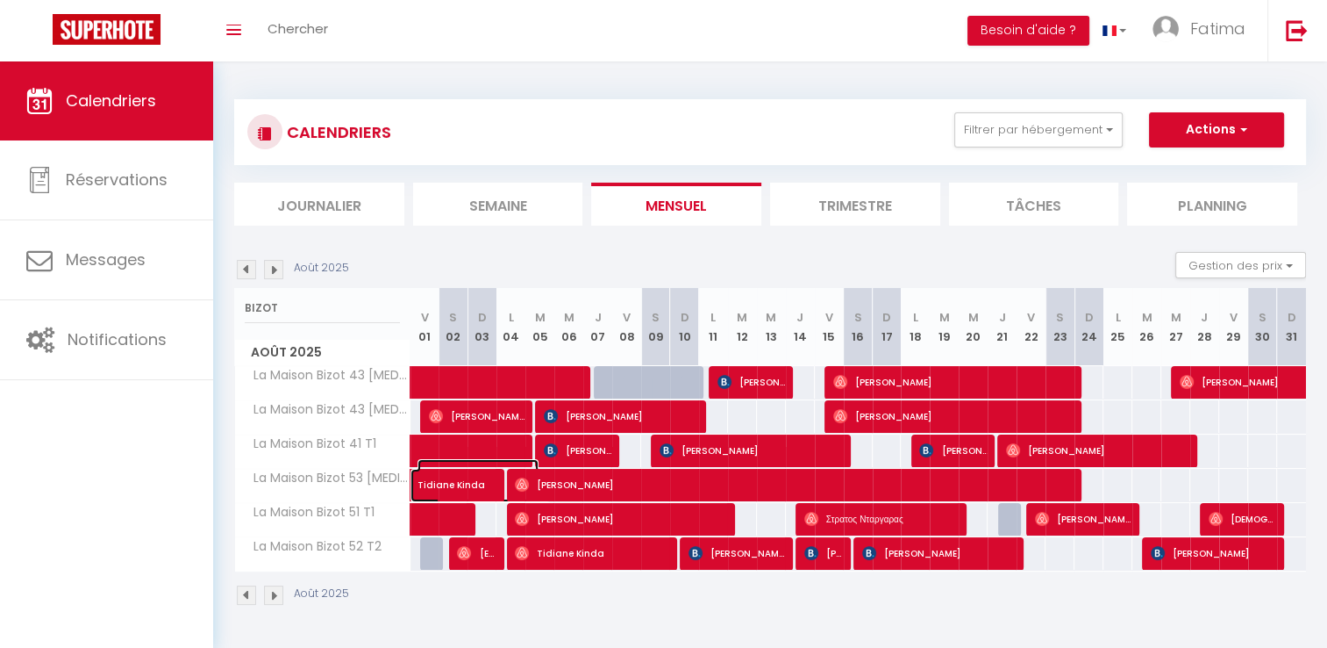
click at [496, 476] on span "Tidiane Kinda" at bounding box center [478, 475] width 121 height 33
select select "0"
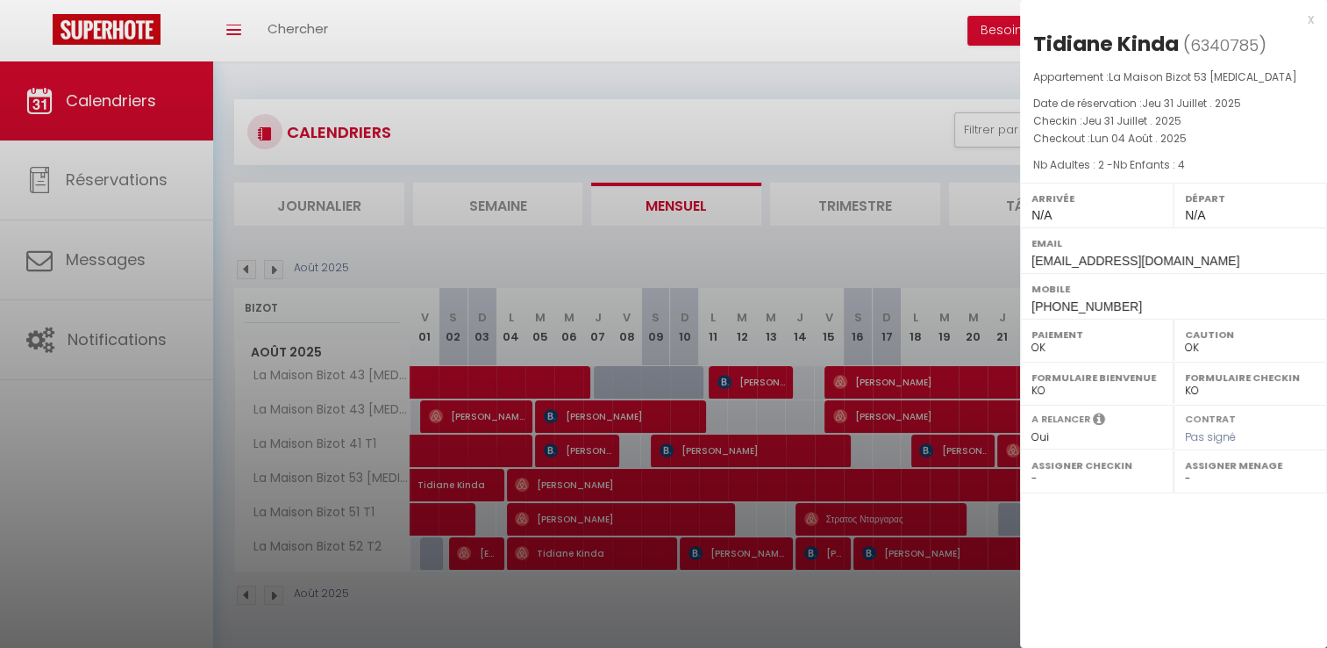
click at [539, 483] on div at bounding box center [663, 324] width 1327 height 648
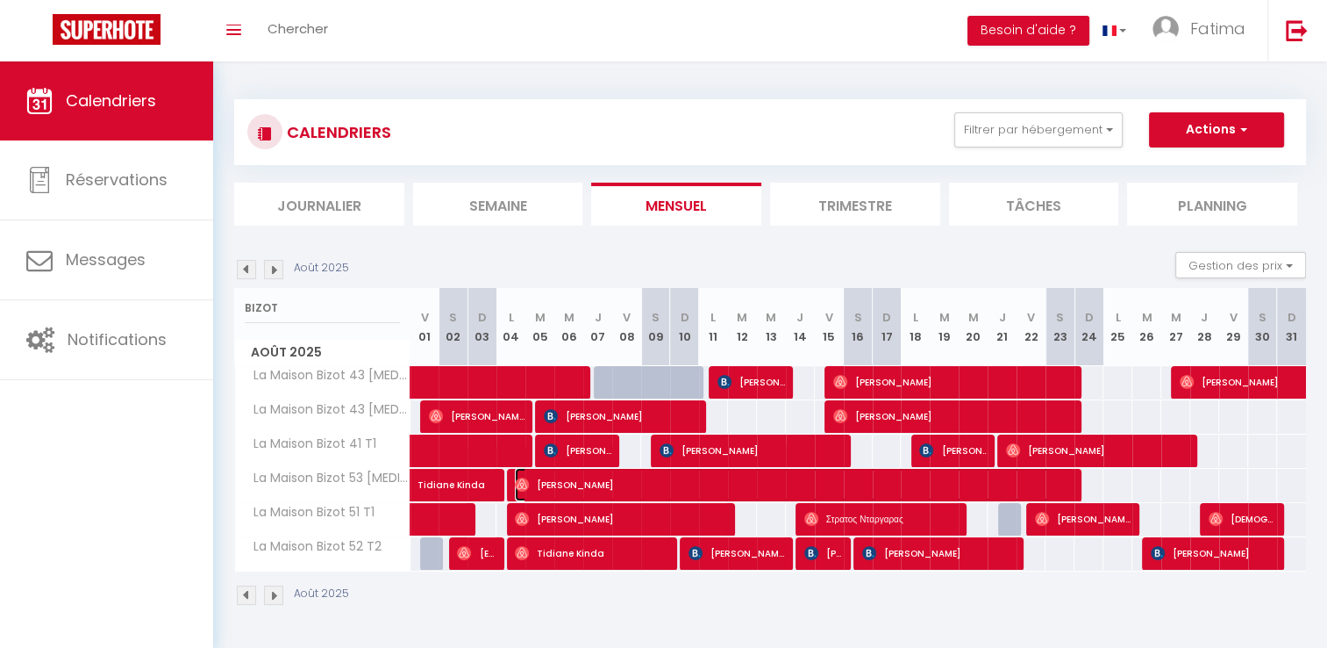
click at [539, 483] on span "[PERSON_NAME]" at bounding box center [795, 484] width 560 height 33
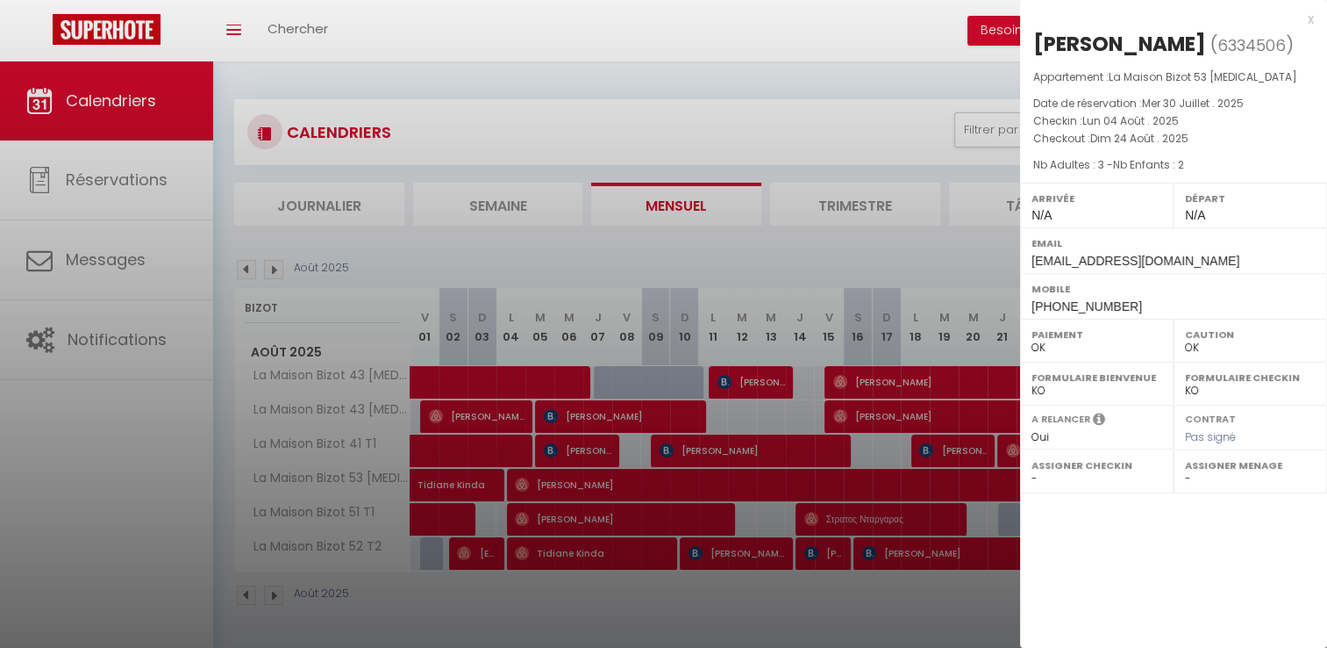
click at [453, 520] on div at bounding box center [663, 324] width 1327 height 648
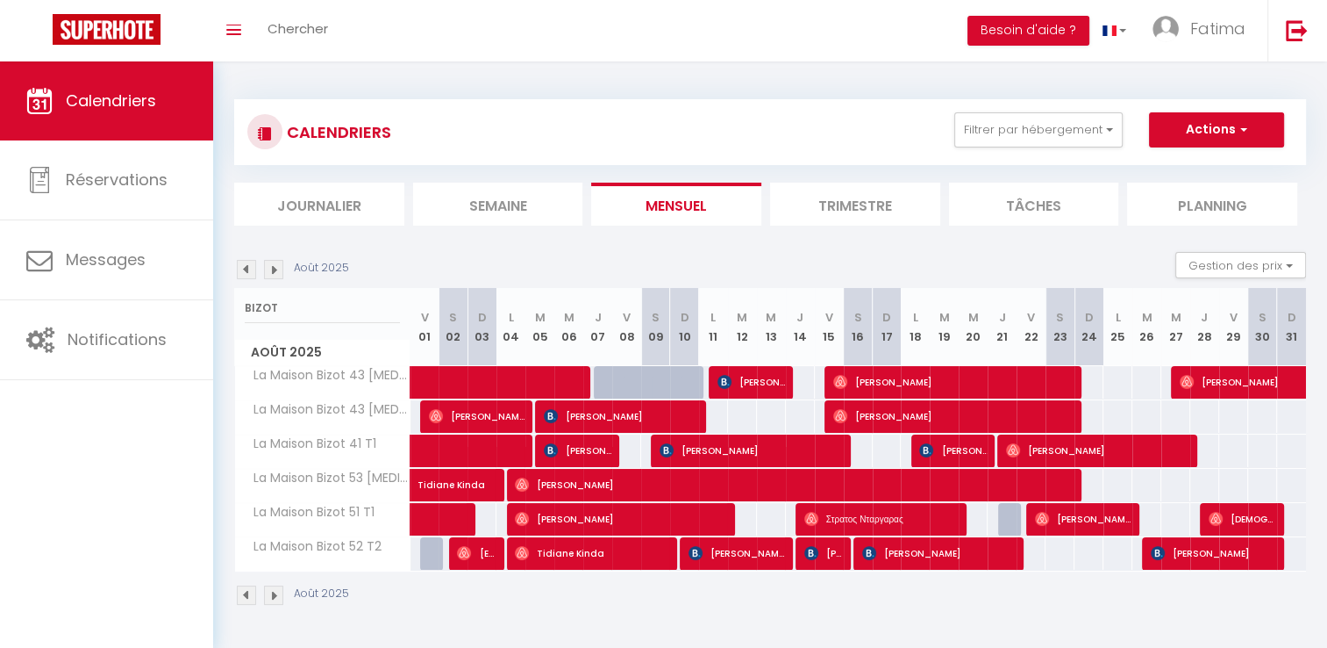
click at [453, 520] on body "🟢 Des questions ou besoin d'assistance pour la migration AirBnB? Connectez-vous…" at bounding box center [663, 385] width 1327 height 648
click at [469, 553] on img at bounding box center [464, 553] width 14 height 14
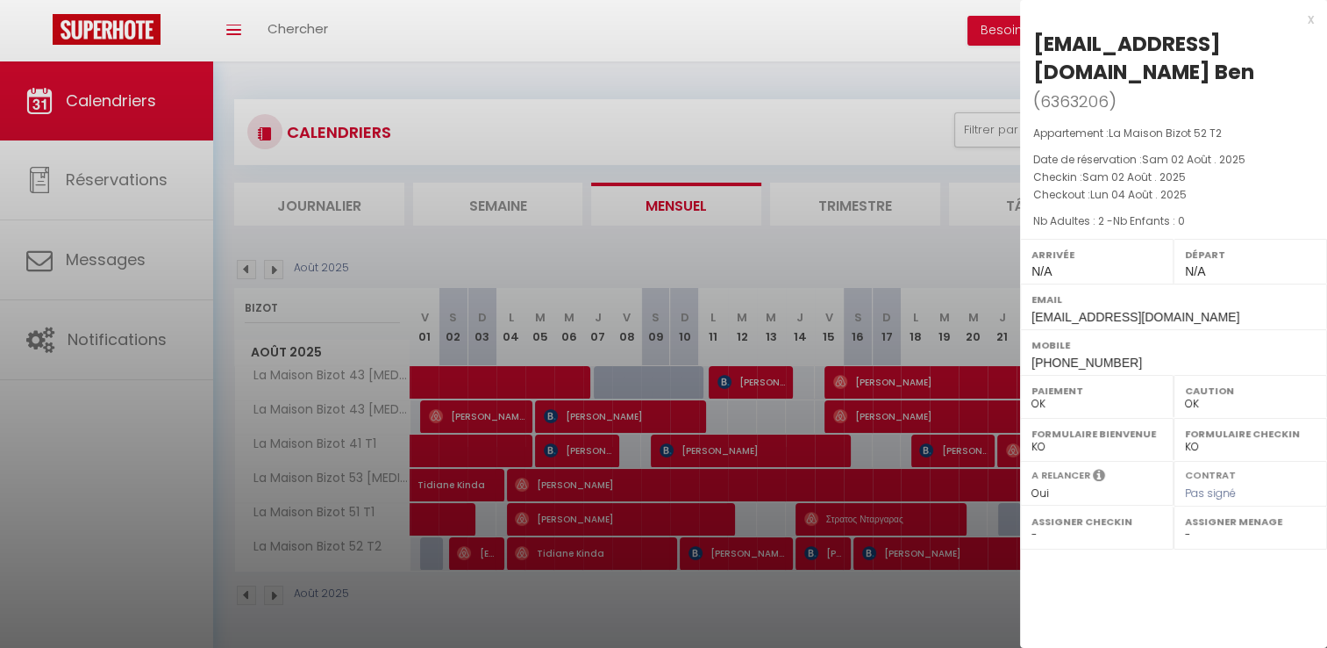
click at [530, 561] on div at bounding box center [663, 324] width 1327 height 648
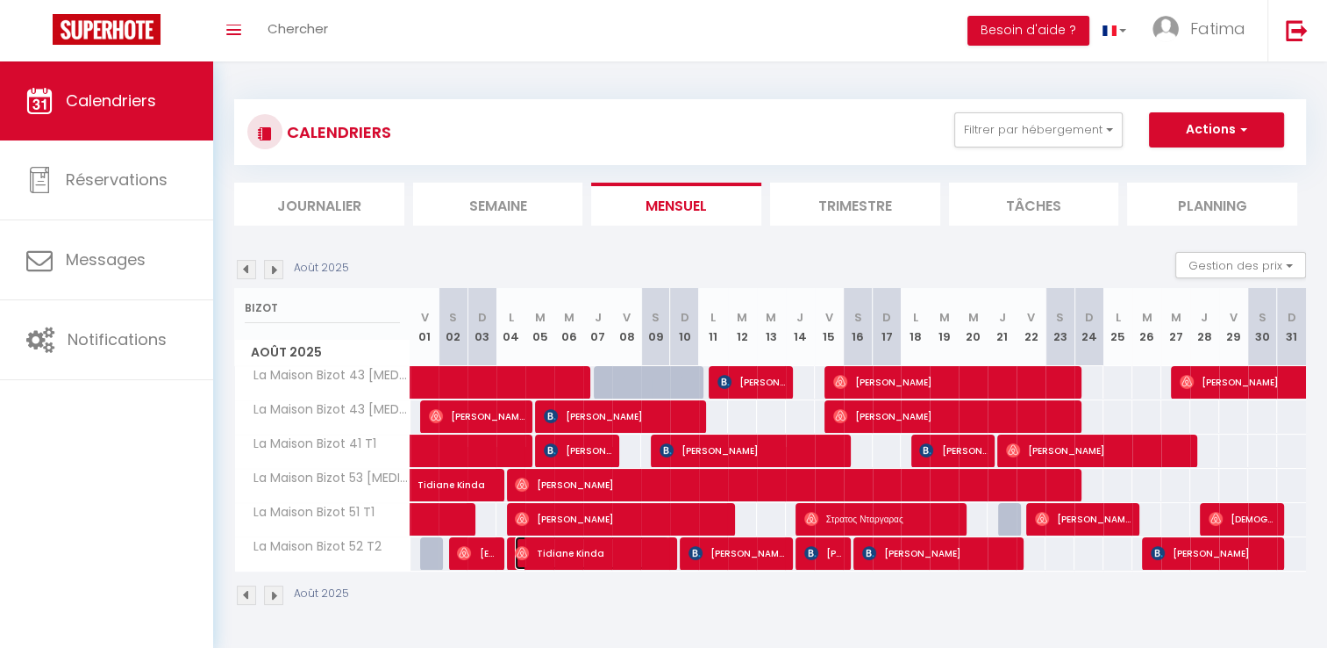
click at [530, 561] on span "Tidiane Kinda" at bounding box center [592, 552] width 154 height 33
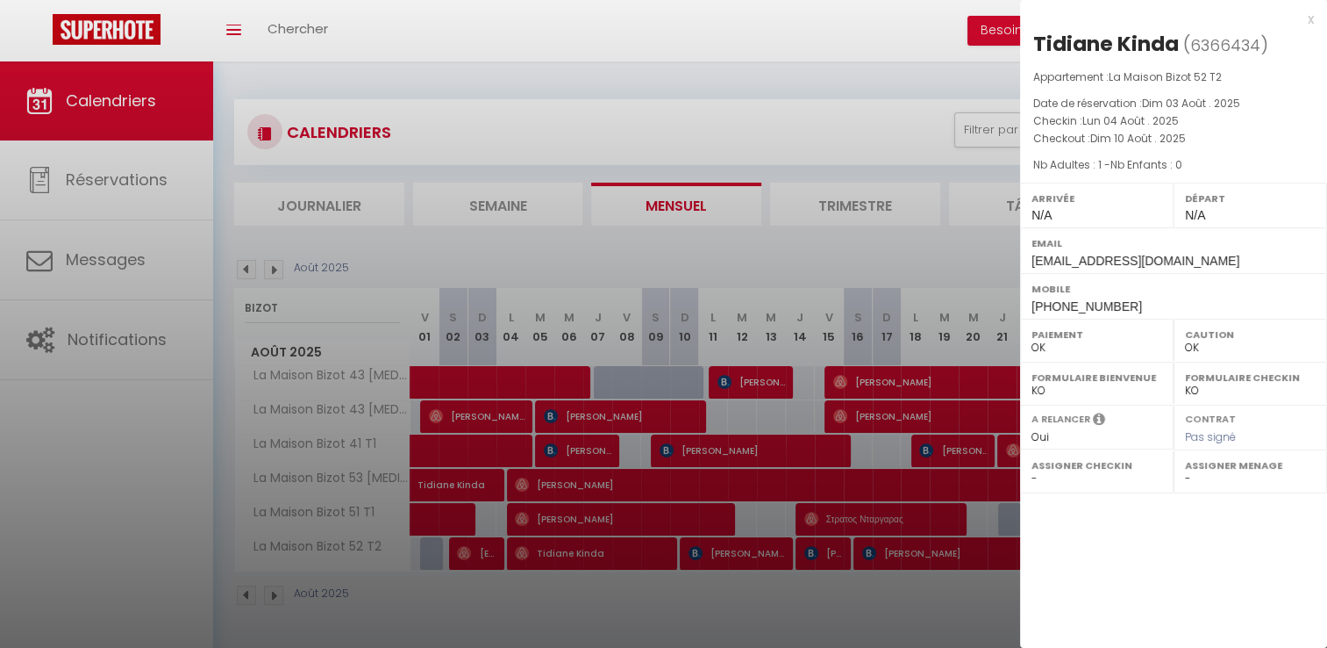
click at [724, 548] on div at bounding box center [663, 324] width 1327 height 648
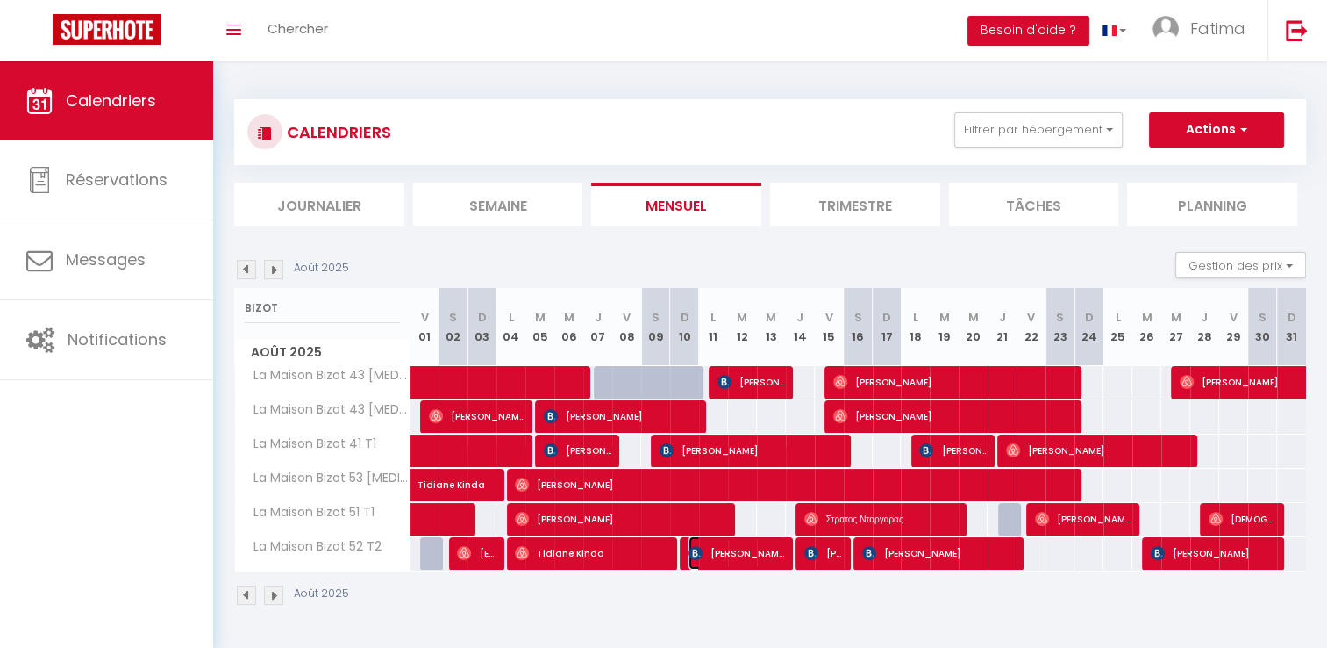
click at [724, 548] on span "[PERSON_NAME]" at bounding box center [737, 552] width 97 height 33
select select "KO"
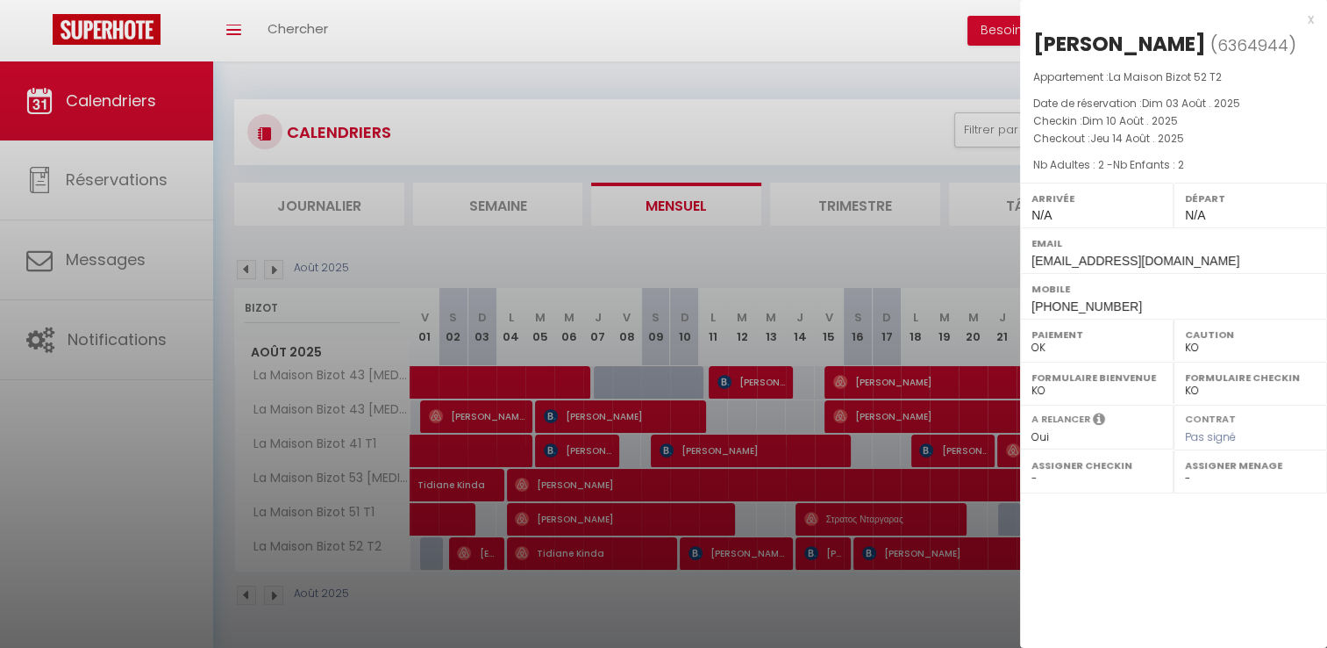
click at [831, 558] on div at bounding box center [663, 324] width 1327 height 648
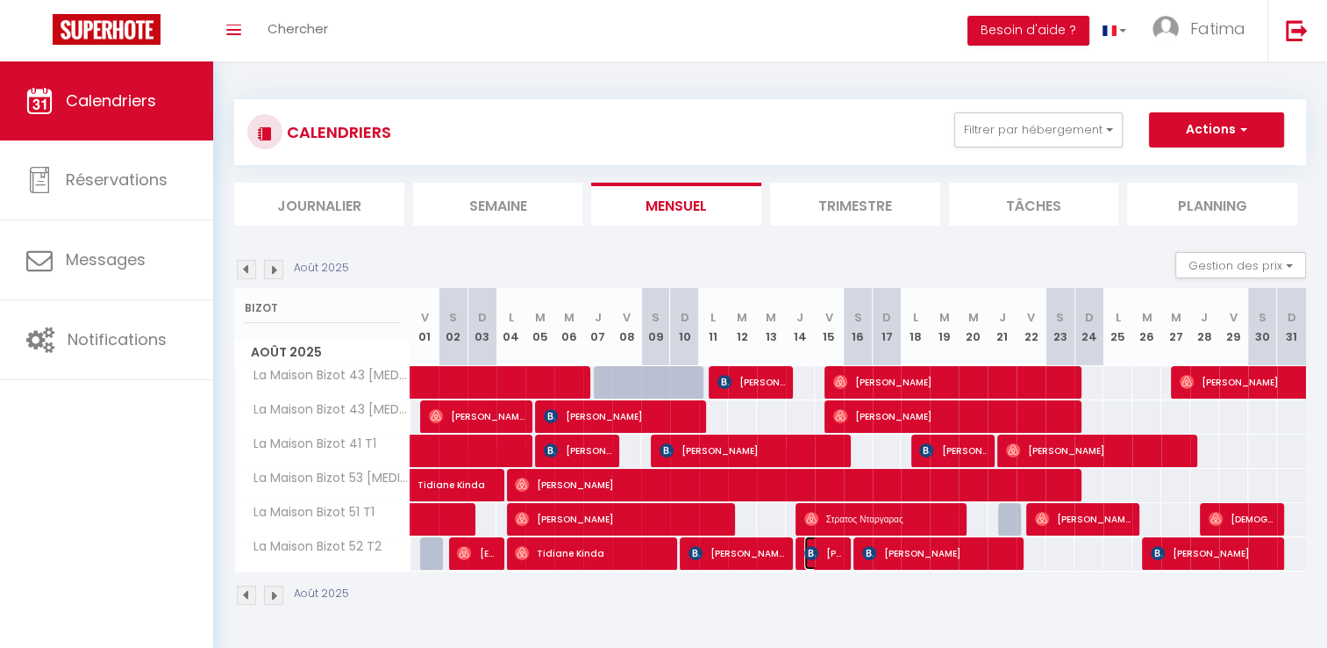
click at [831, 558] on span "[PERSON_NAME]" at bounding box center [824, 552] width 39 height 33
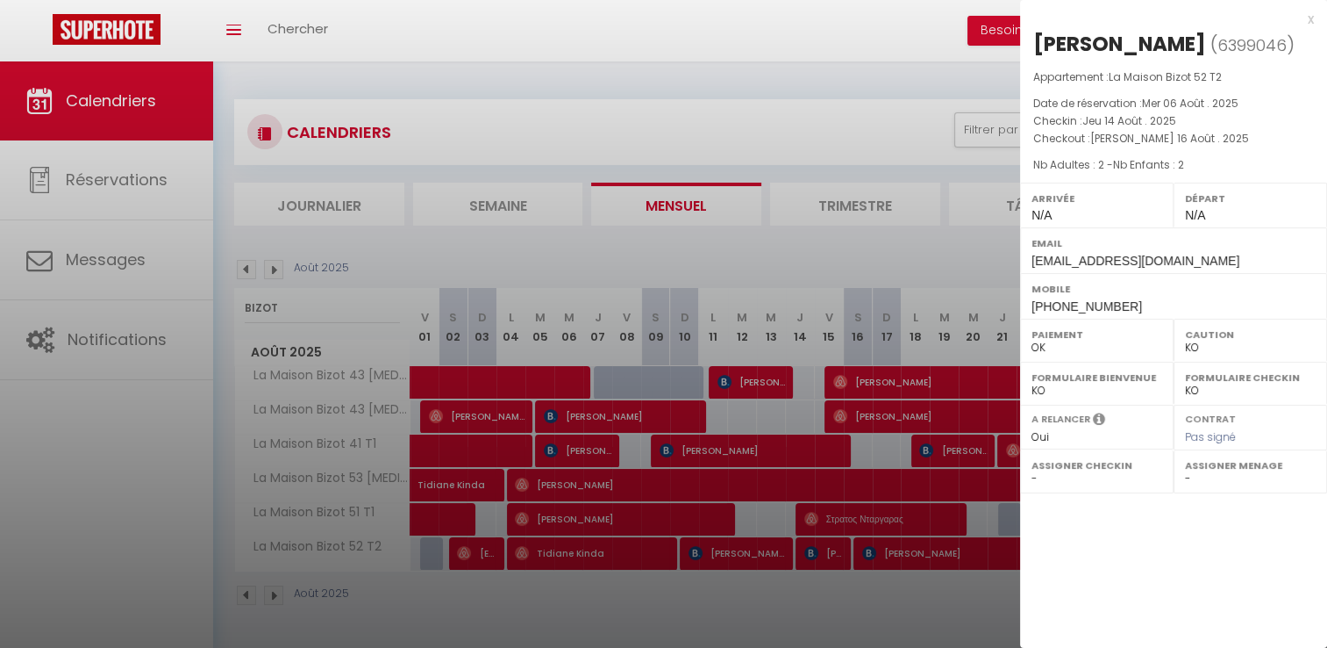
click at [876, 558] on div at bounding box center [663, 324] width 1327 height 648
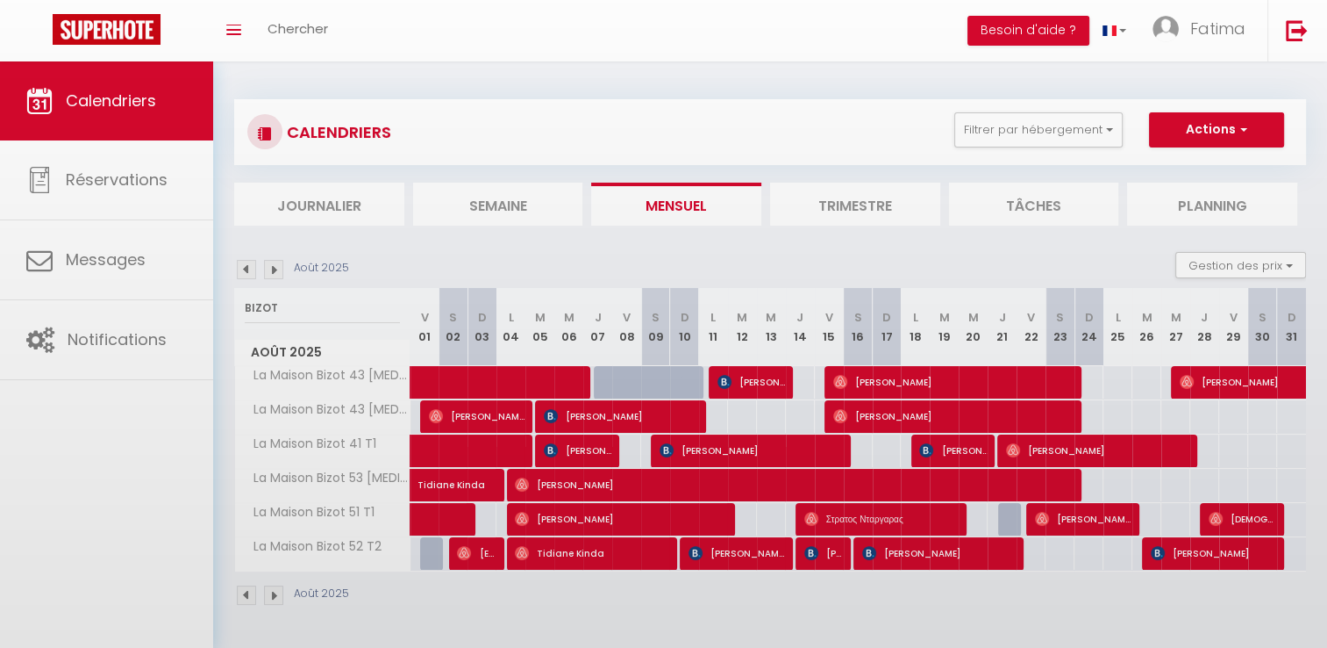
click at [876, 558] on body "🟢 Des questions ou besoin d'assistance pour la migration AirBnB? Connectez-vous…" at bounding box center [663, 385] width 1327 height 648
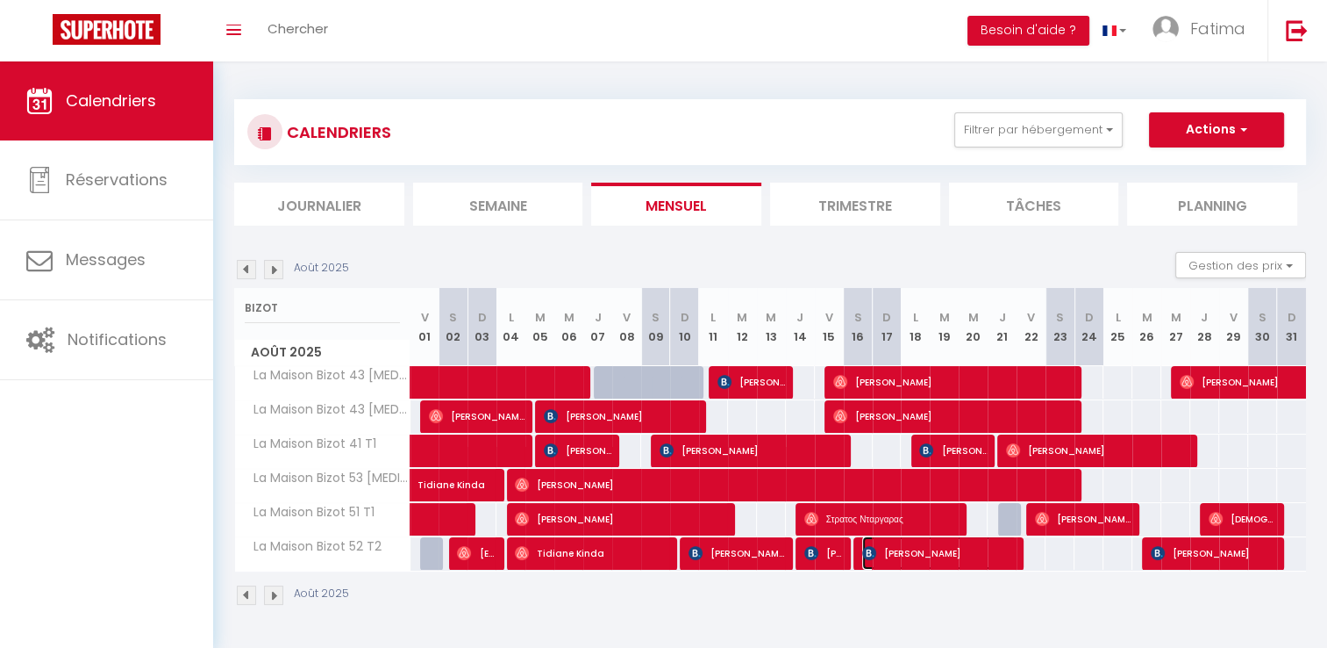
click at [876, 558] on img at bounding box center [869, 553] width 14 height 14
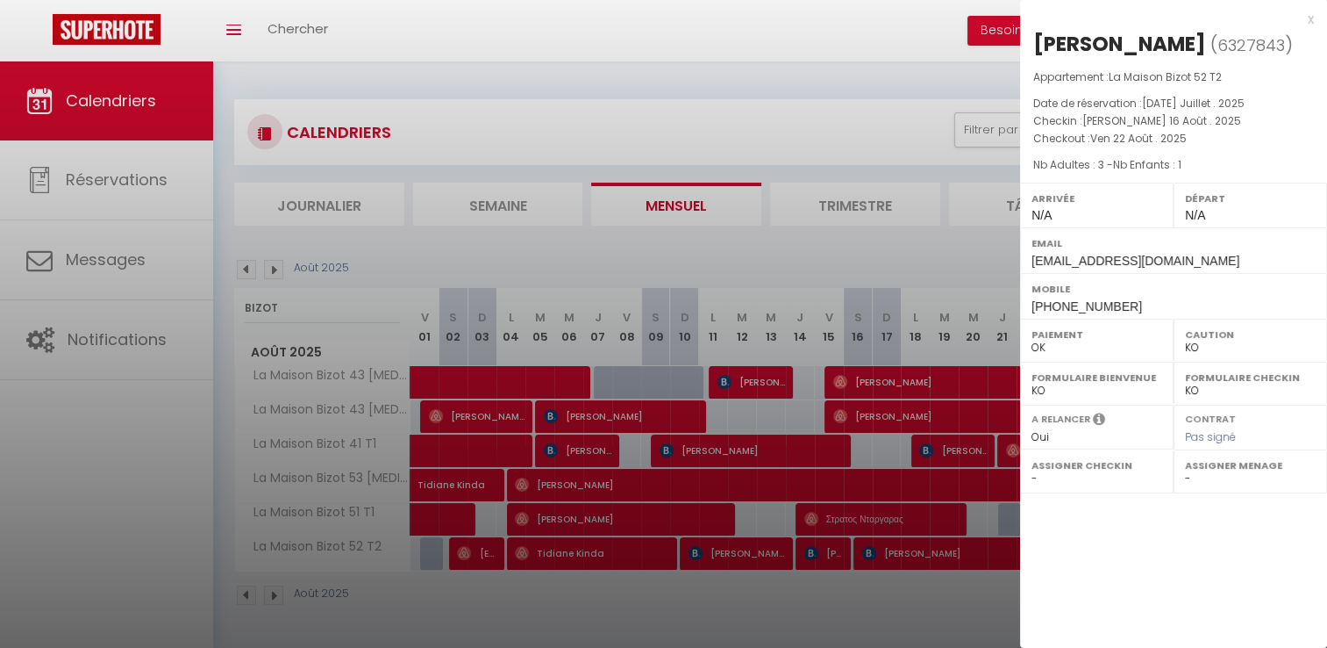
click at [876, 558] on div at bounding box center [663, 324] width 1327 height 648
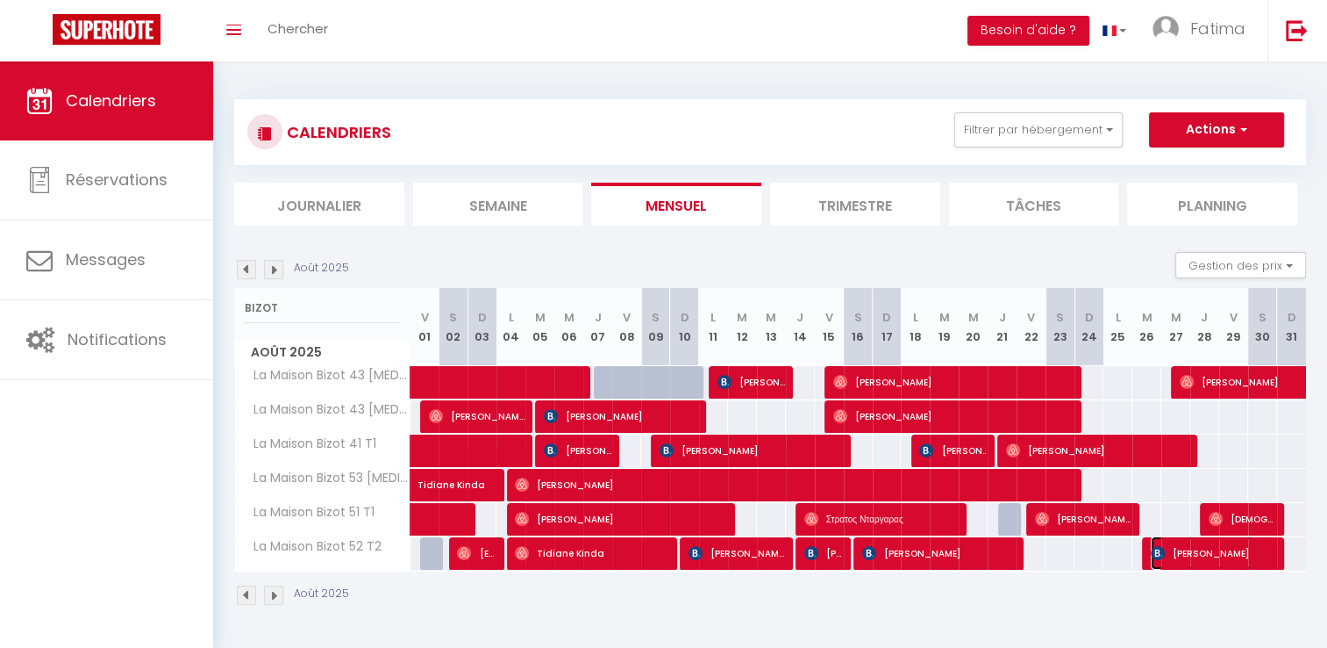
click at [1174, 549] on span "[PERSON_NAME]" at bounding box center [1213, 552] width 125 height 33
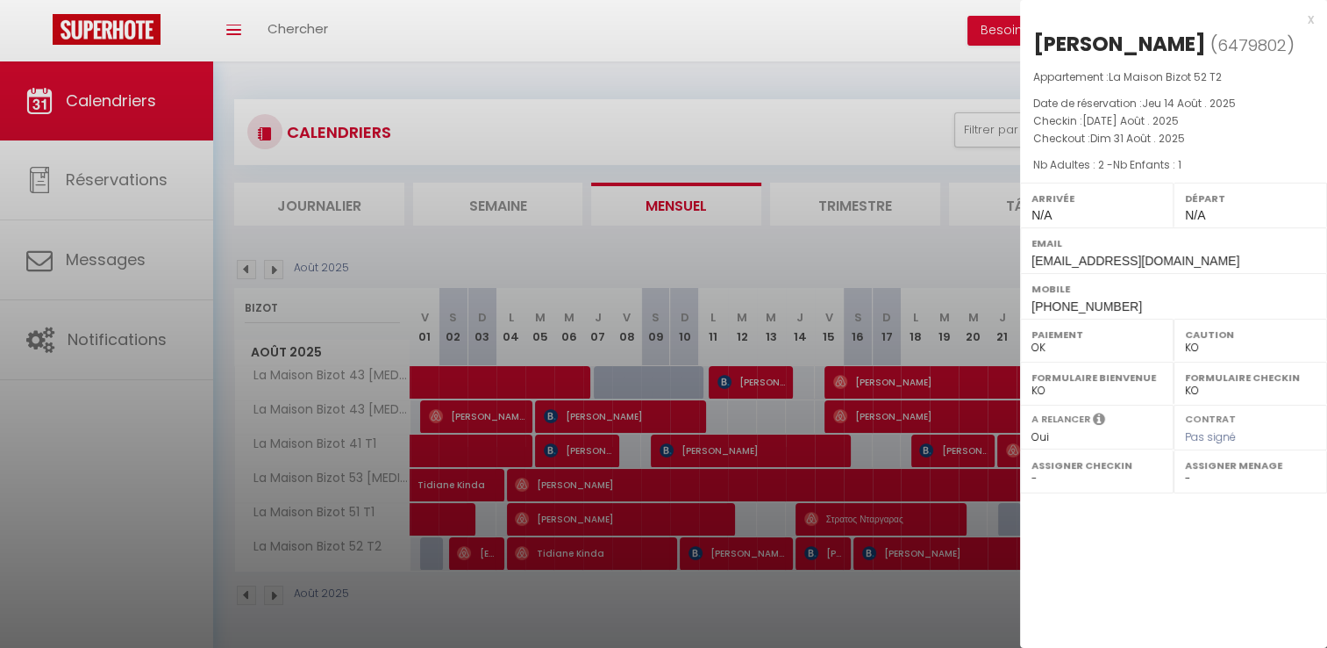
click at [840, 86] on div at bounding box center [663, 324] width 1327 height 648
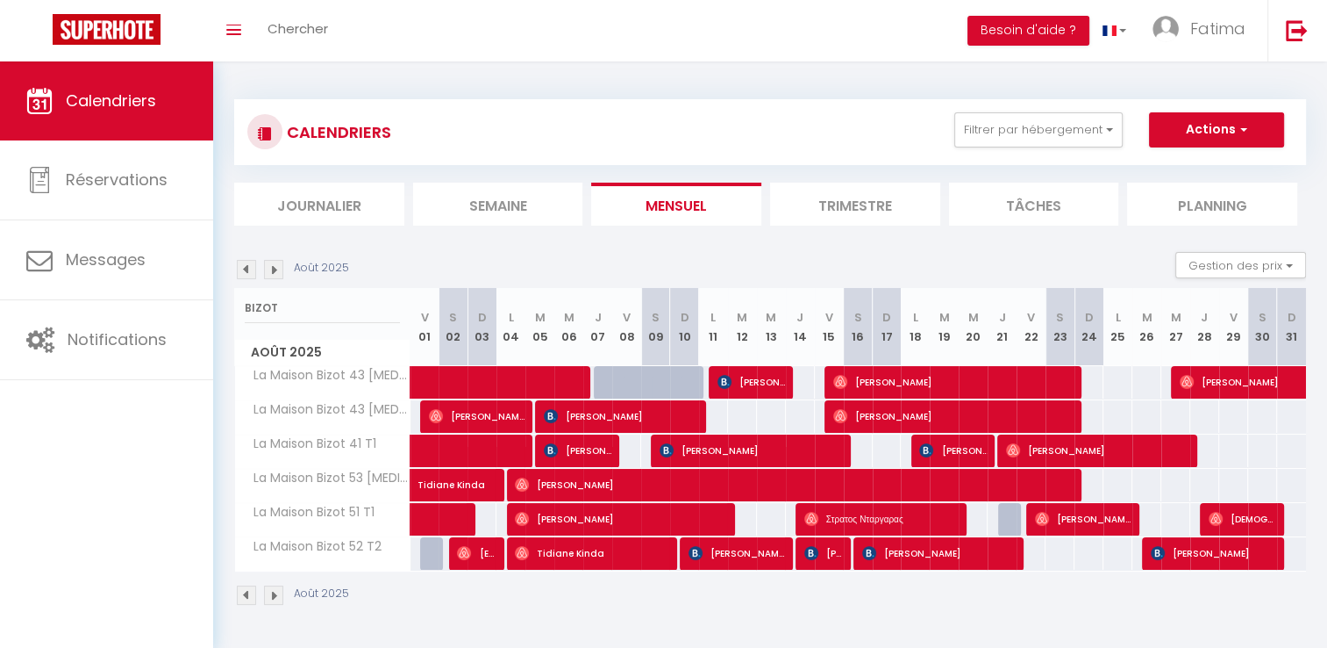
scroll to position [61, 0]
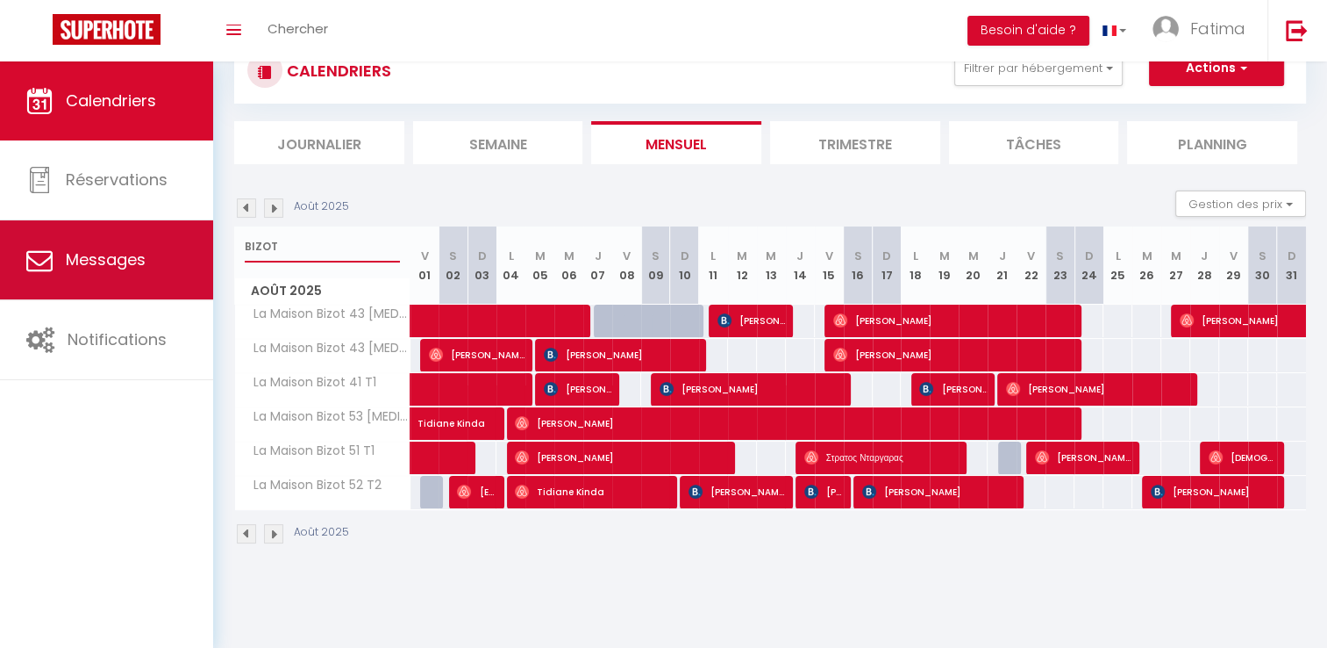
drag, startPoint x: 294, startPoint y: 249, endPoint x: 183, endPoint y: 243, distance: 110.7
click at [183, 243] on div "🟢 Des questions ou besoin d'assistance pour la migration AirBnB? Connectez-vous…" at bounding box center [663, 291] width 1327 height 583
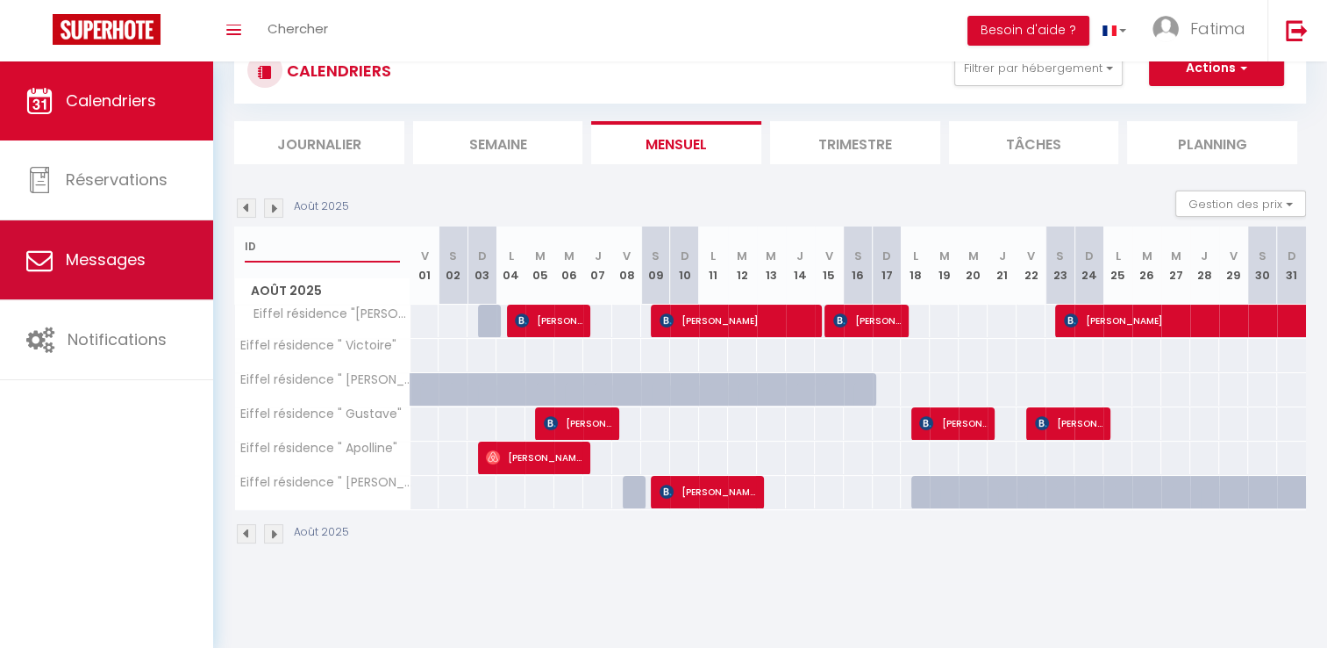
type input "I"
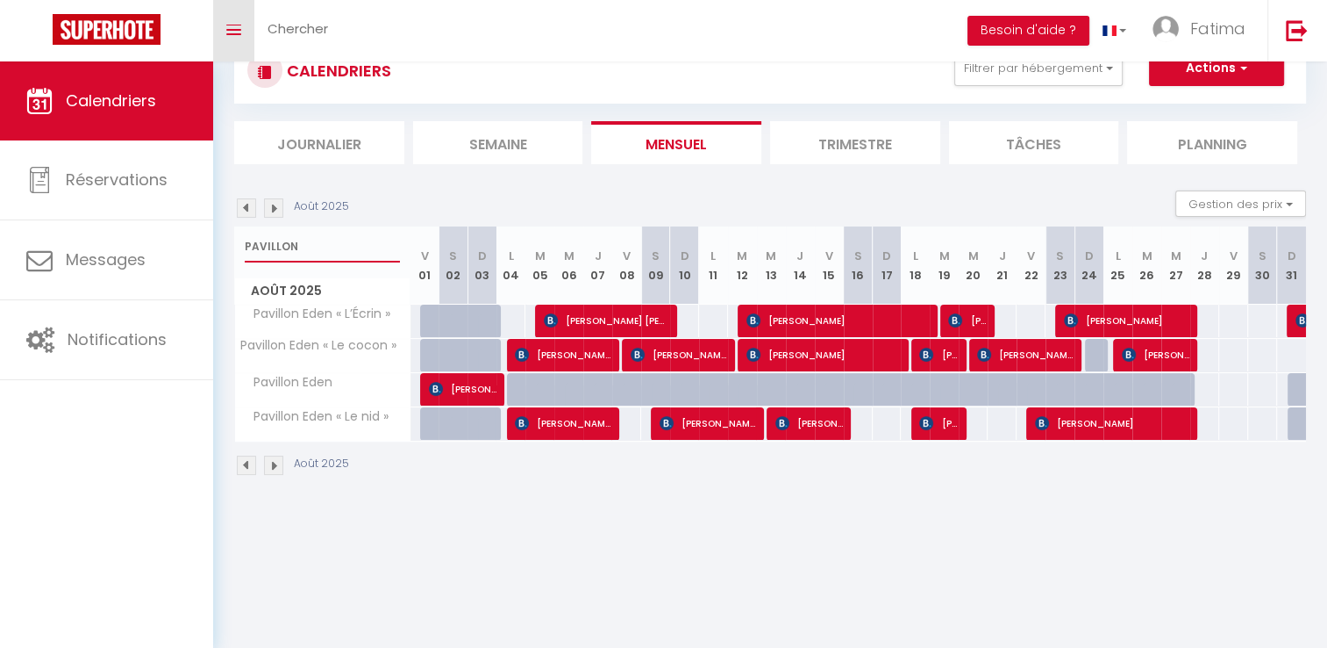
type input "PAVILLON"
click at [500, 386] on div at bounding box center [490, 389] width 29 height 33
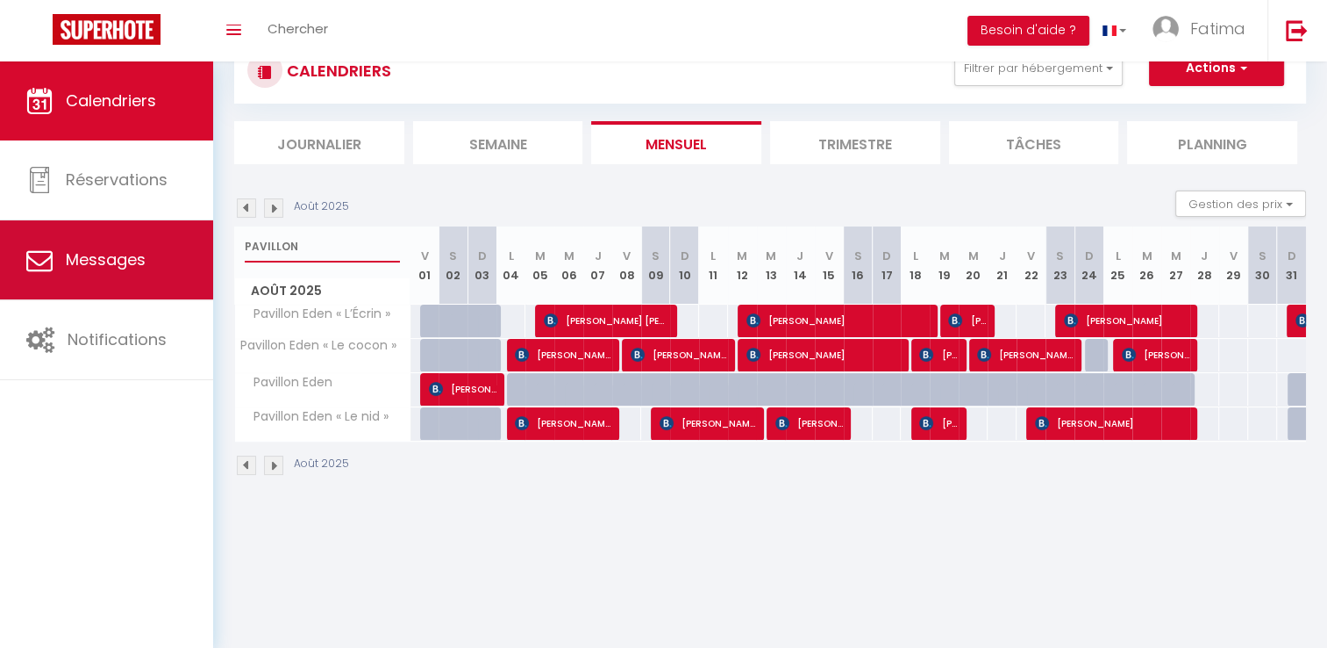
drag, startPoint x: 333, startPoint y: 244, endPoint x: 211, endPoint y: 243, distance: 122.8
click at [211, 243] on div "🟢 Des questions ou besoin d'assistance pour la migration AirBnB? Connectez-vous…" at bounding box center [663, 257] width 1327 height 514
type input "MARAIS CHIC"
